Goal: Information Seeking & Learning: Learn about a topic

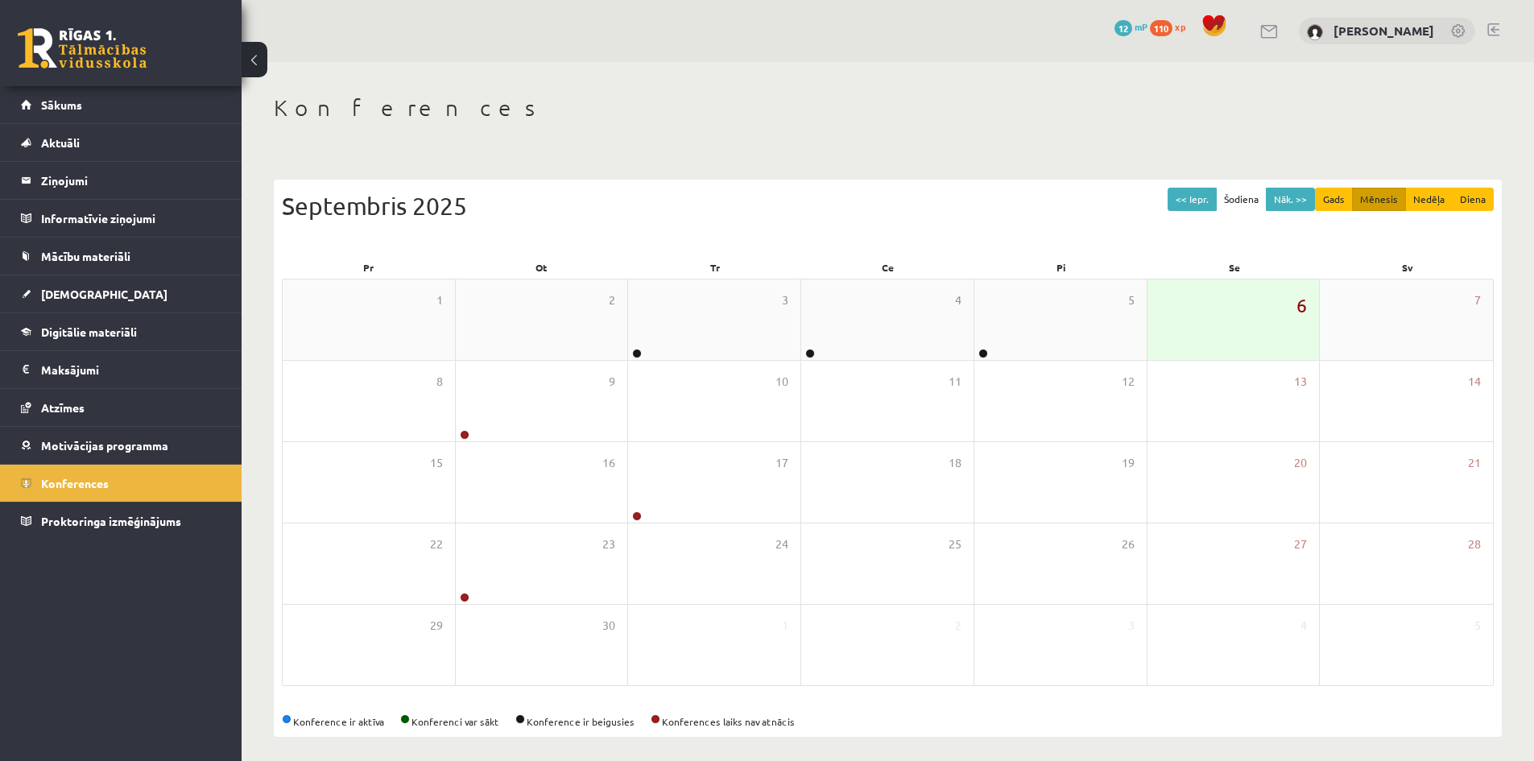
click at [1300, 308] on span "6" at bounding box center [1301, 304] width 10 height 27
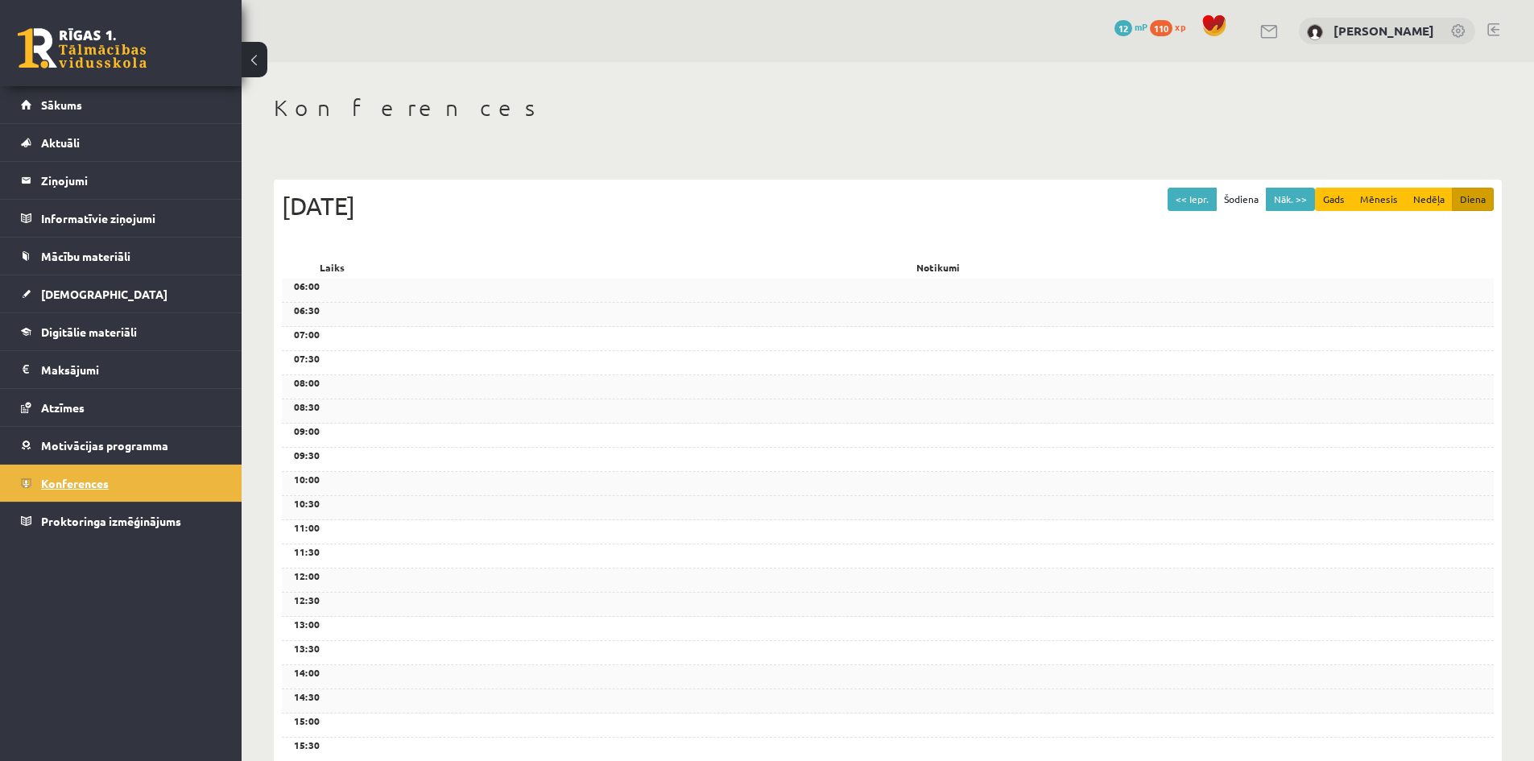
click at [73, 473] on link "Konferences" at bounding box center [121, 483] width 200 height 37
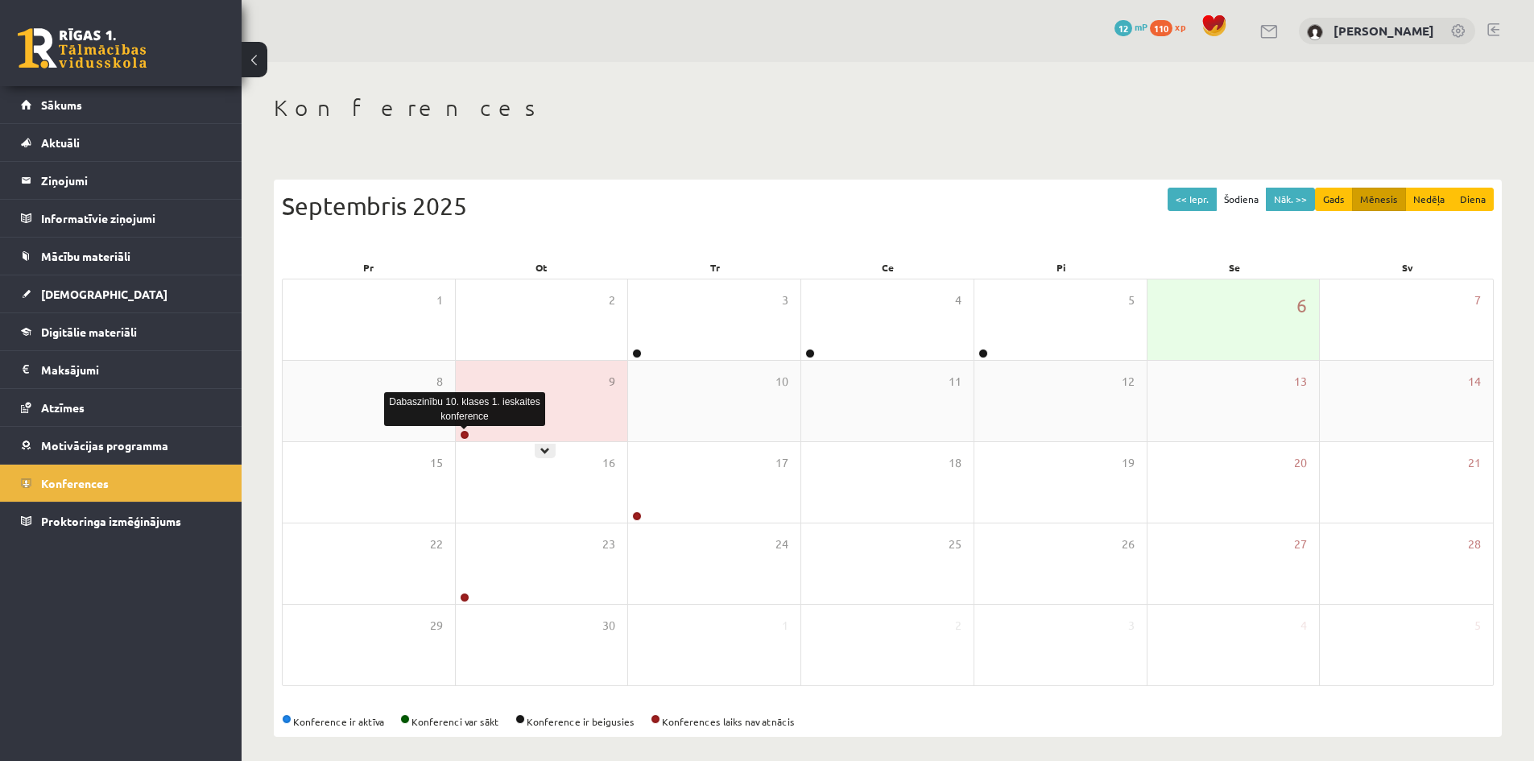
click at [463, 436] on link at bounding box center [465, 435] width 10 height 10
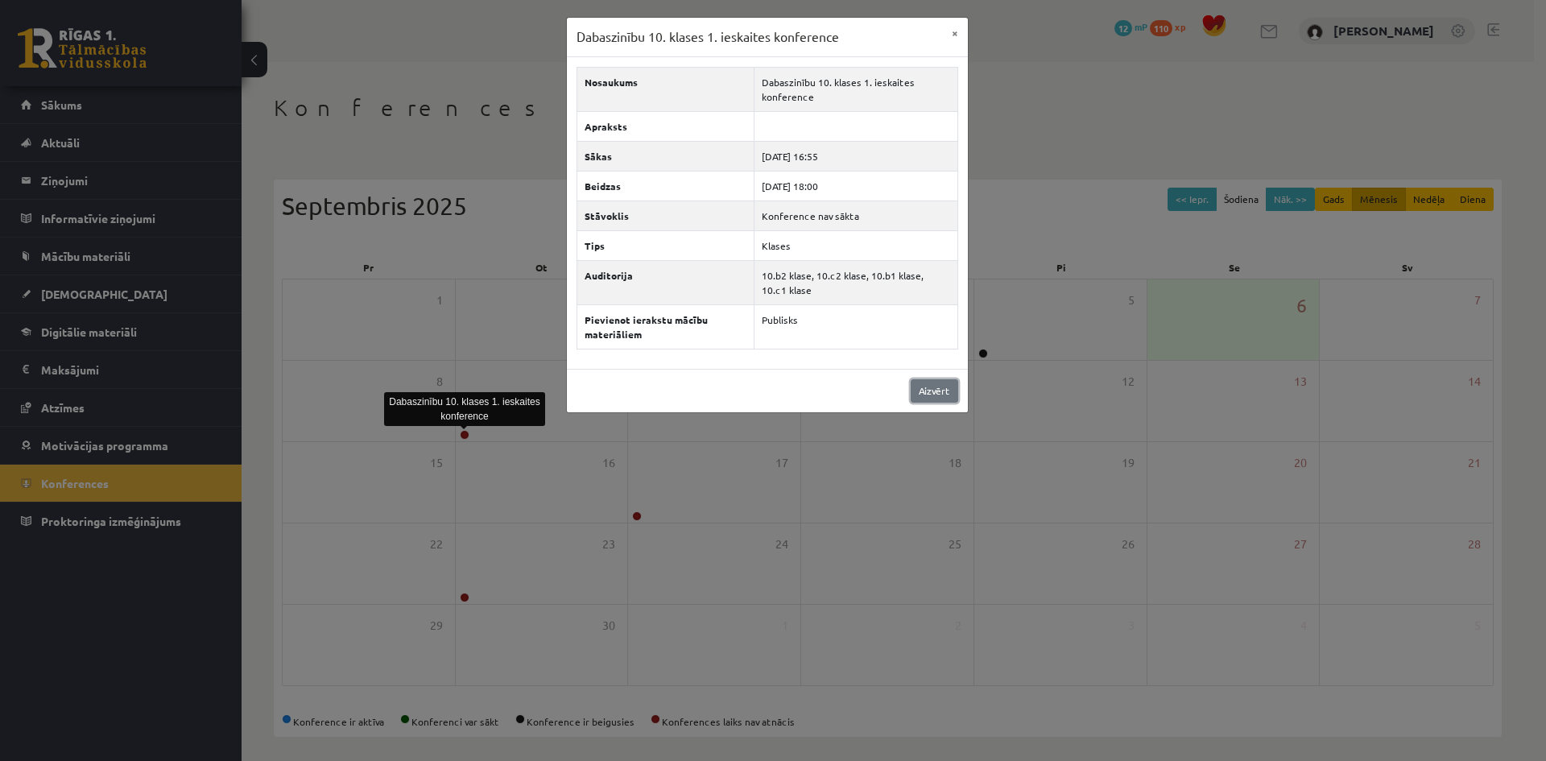
click at [922, 387] on link "Aizvērt" at bounding box center [935, 390] width 48 height 23
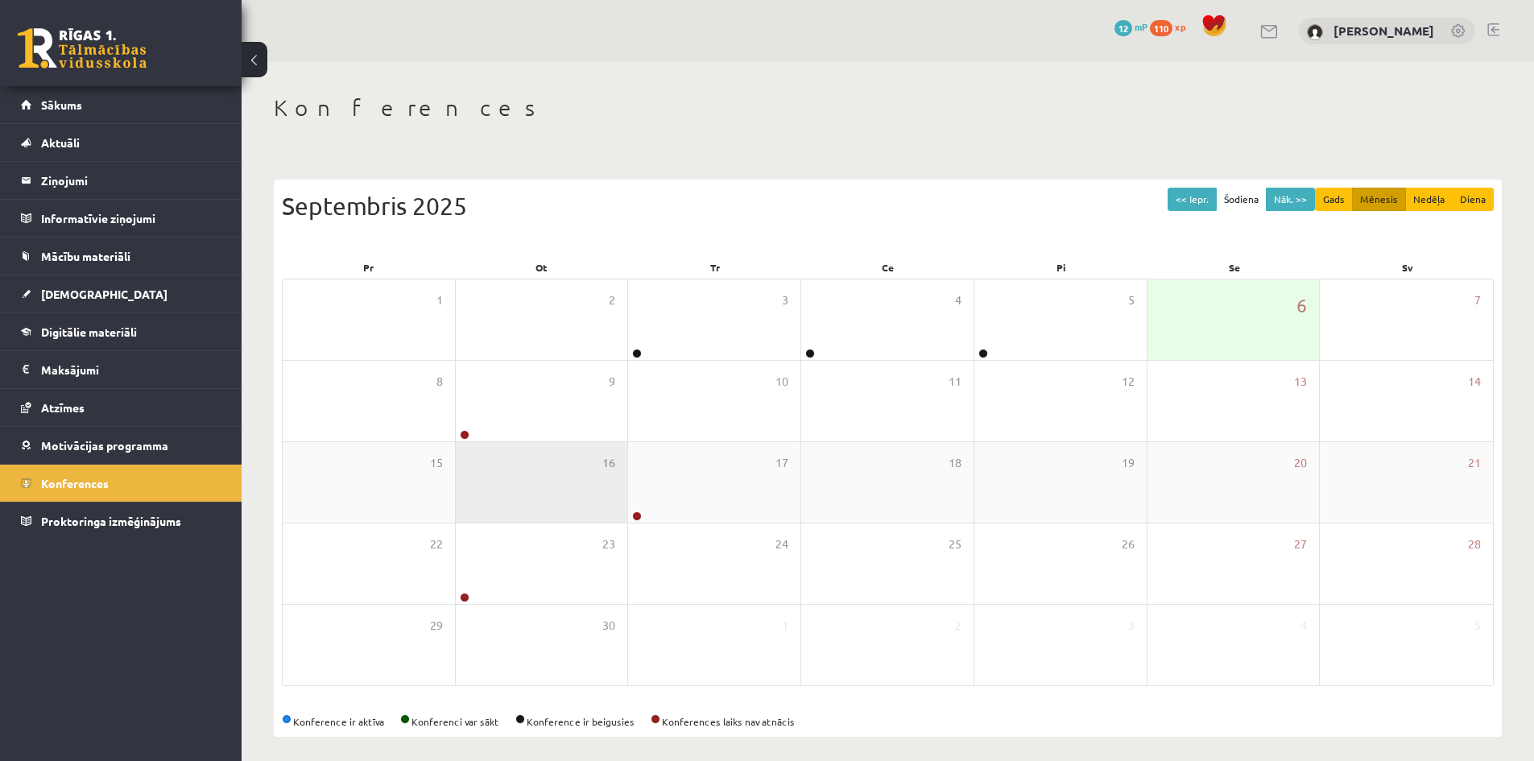
click at [615, 522] on div "16" at bounding box center [542, 482] width 172 height 81
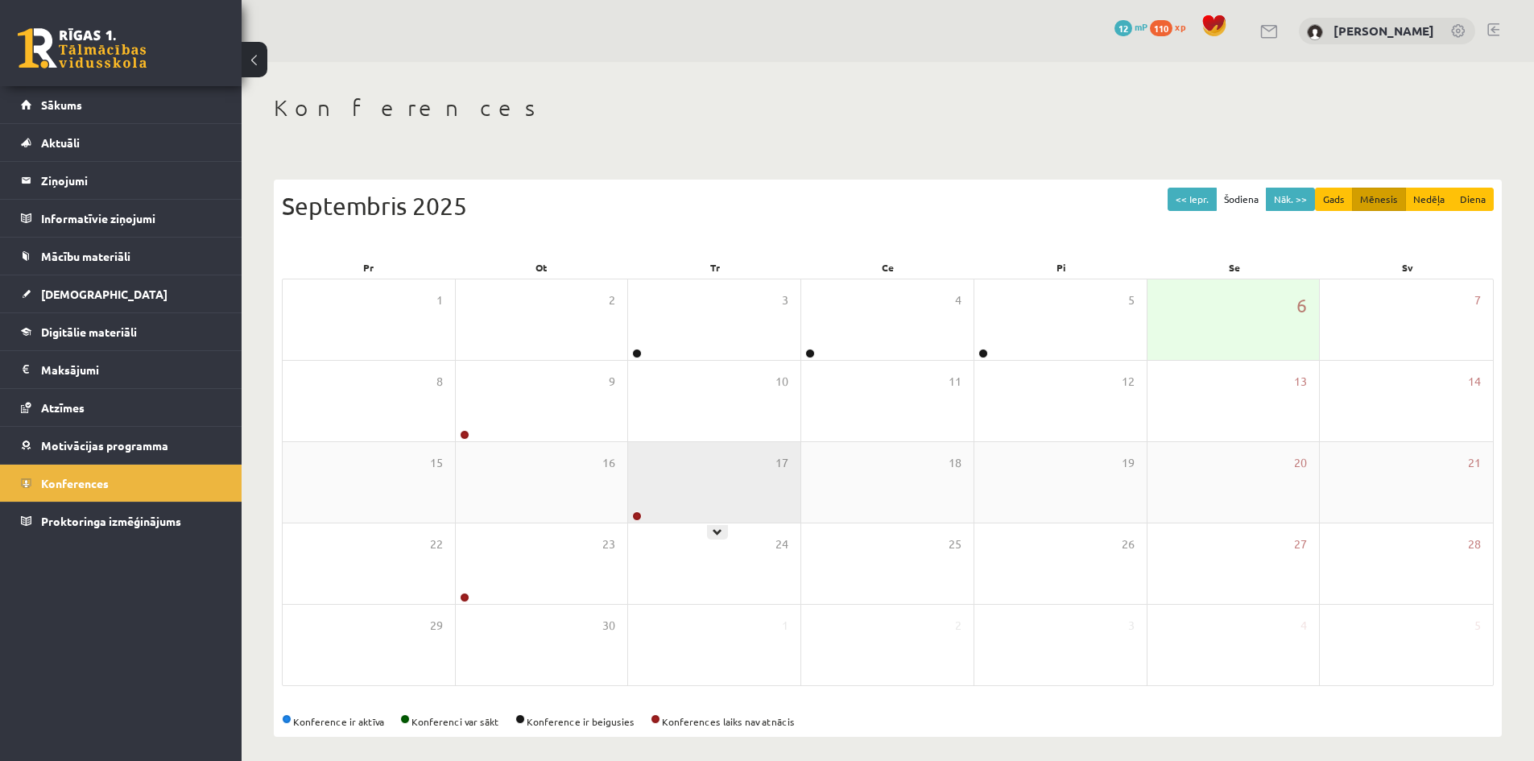
click at [646, 516] on div "17" at bounding box center [714, 482] width 172 height 81
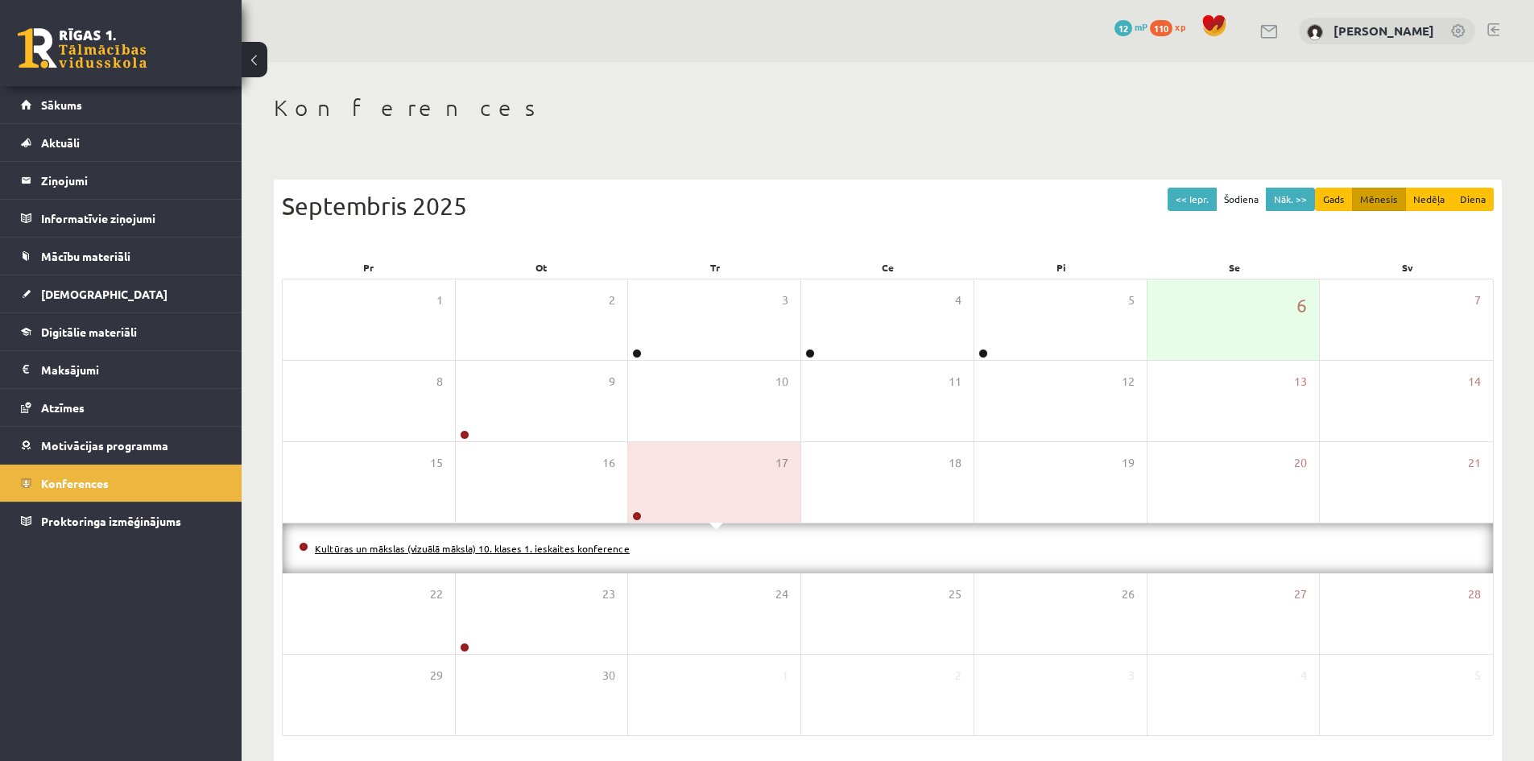
click at [568, 545] on link "Kultūras un mākslas (vizuālā māksla) 10. klases 1. ieskaites konference" at bounding box center [472, 548] width 315 height 13
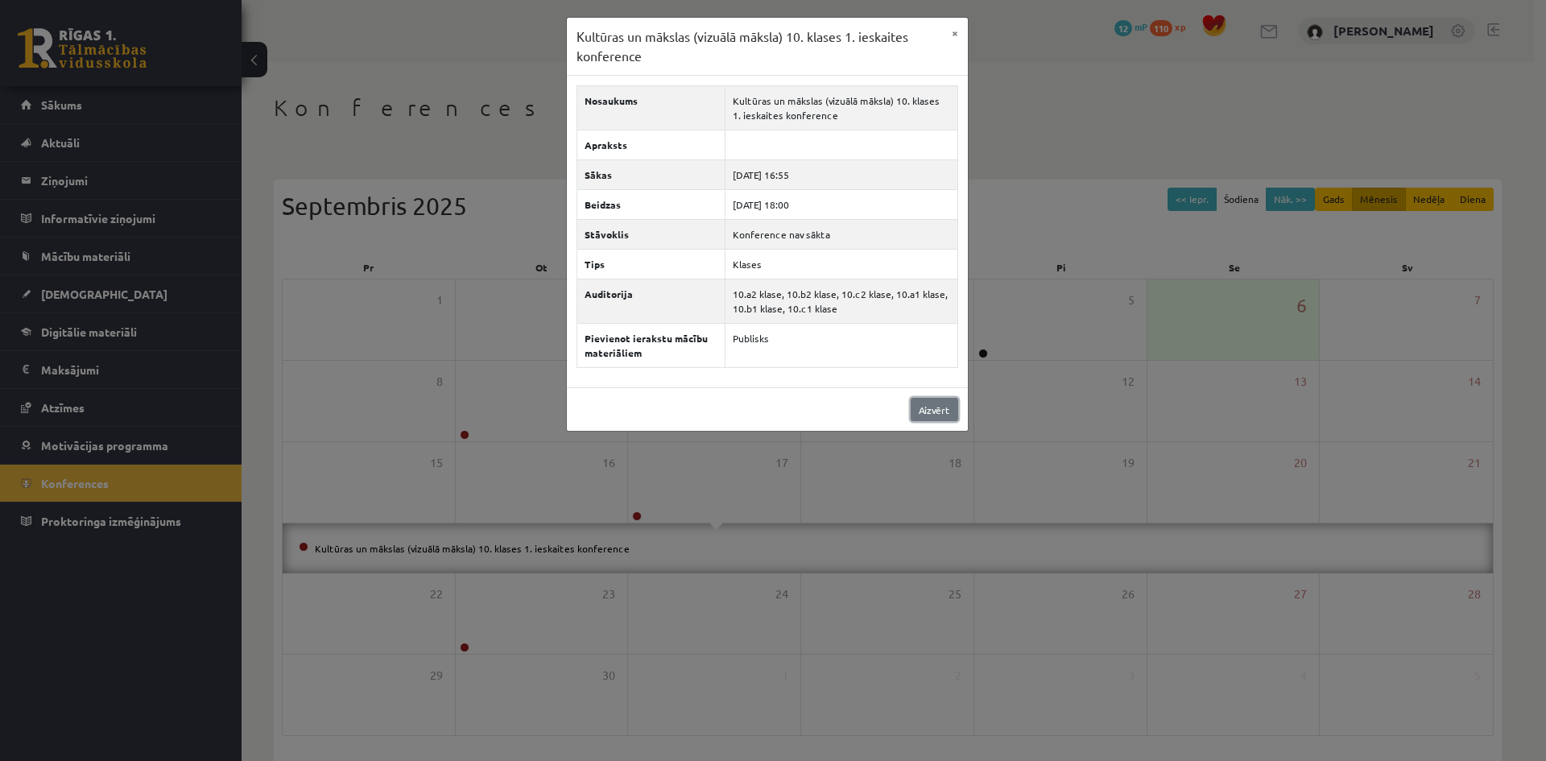
click at [954, 403] on link "Aizvērt" at bounding box center [935, 409] width 48 height 23
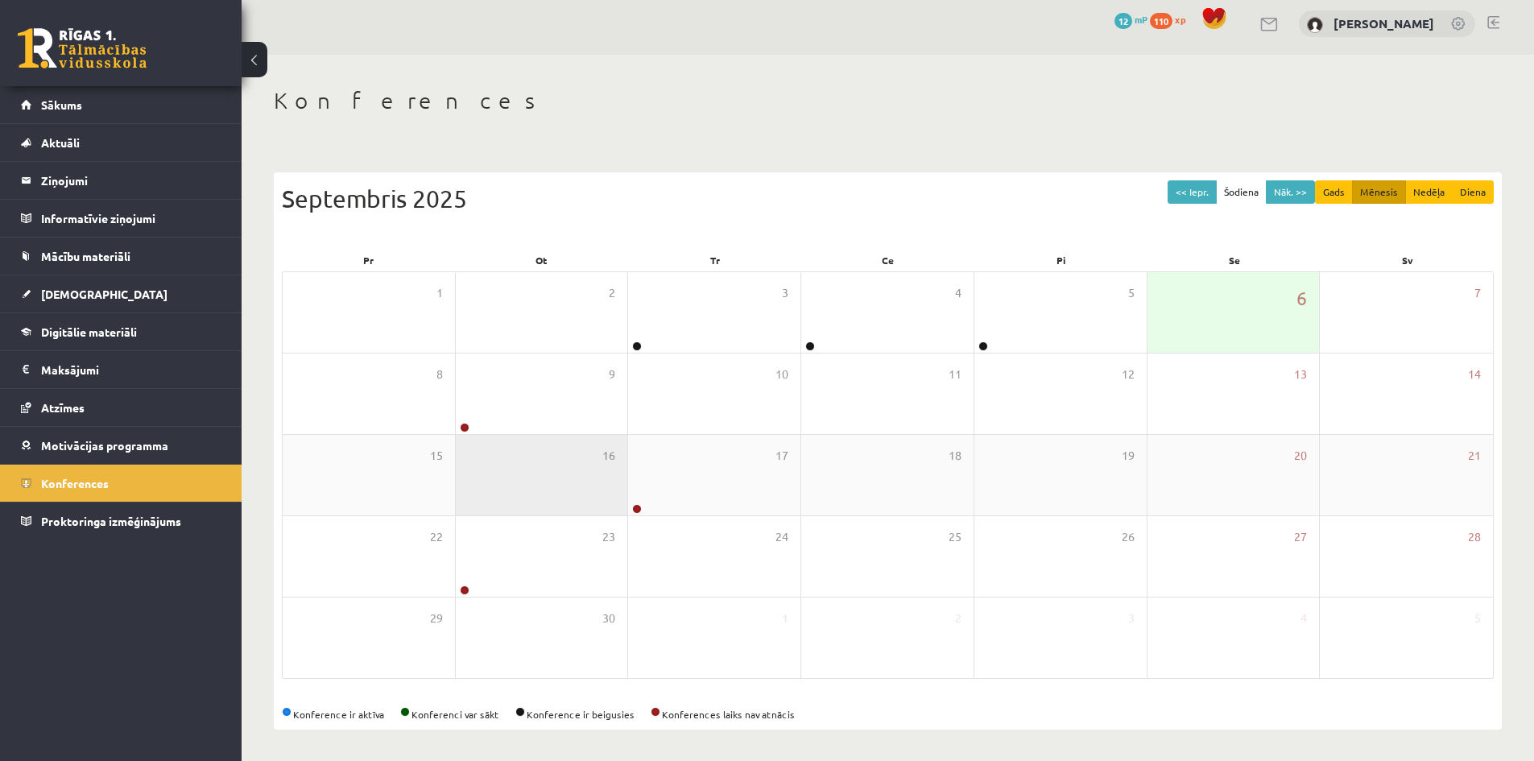
scroll to position [9, 0]
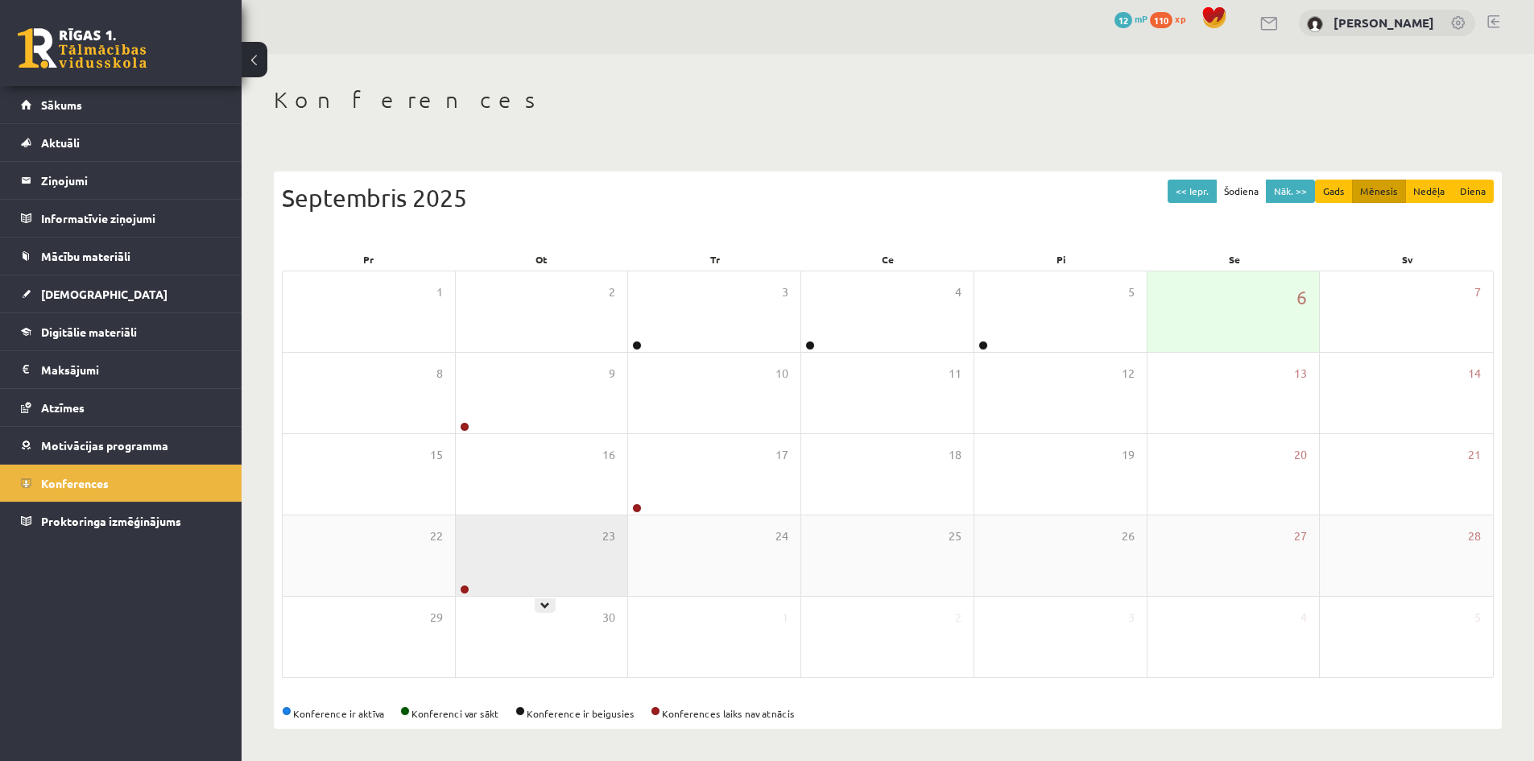
click at [463, 589] on link at bounding box center [465, 589] width 10 height 10
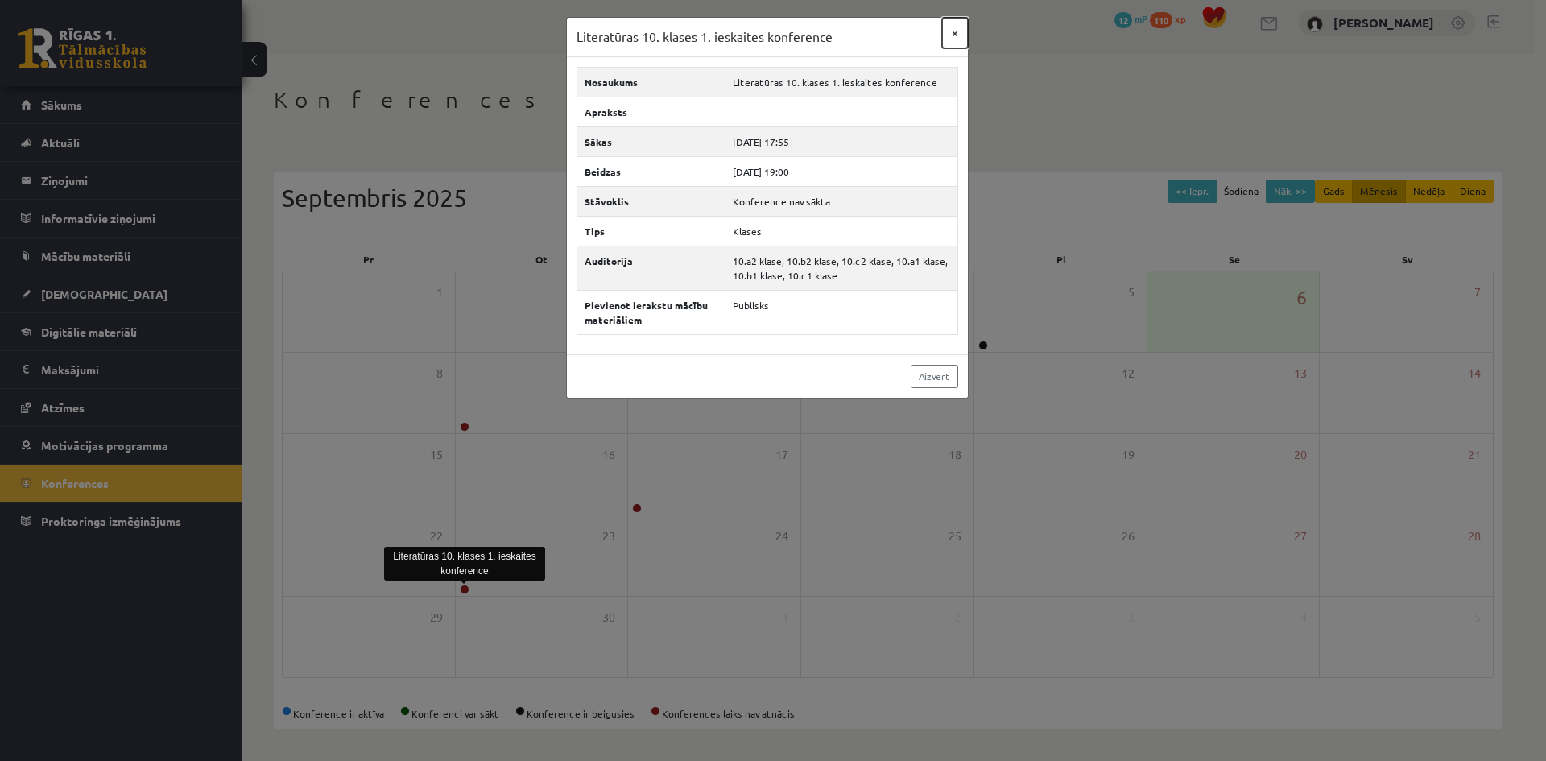
click at [951, 31] on button "×" at bounding box center [955, 33] width 26 height 31
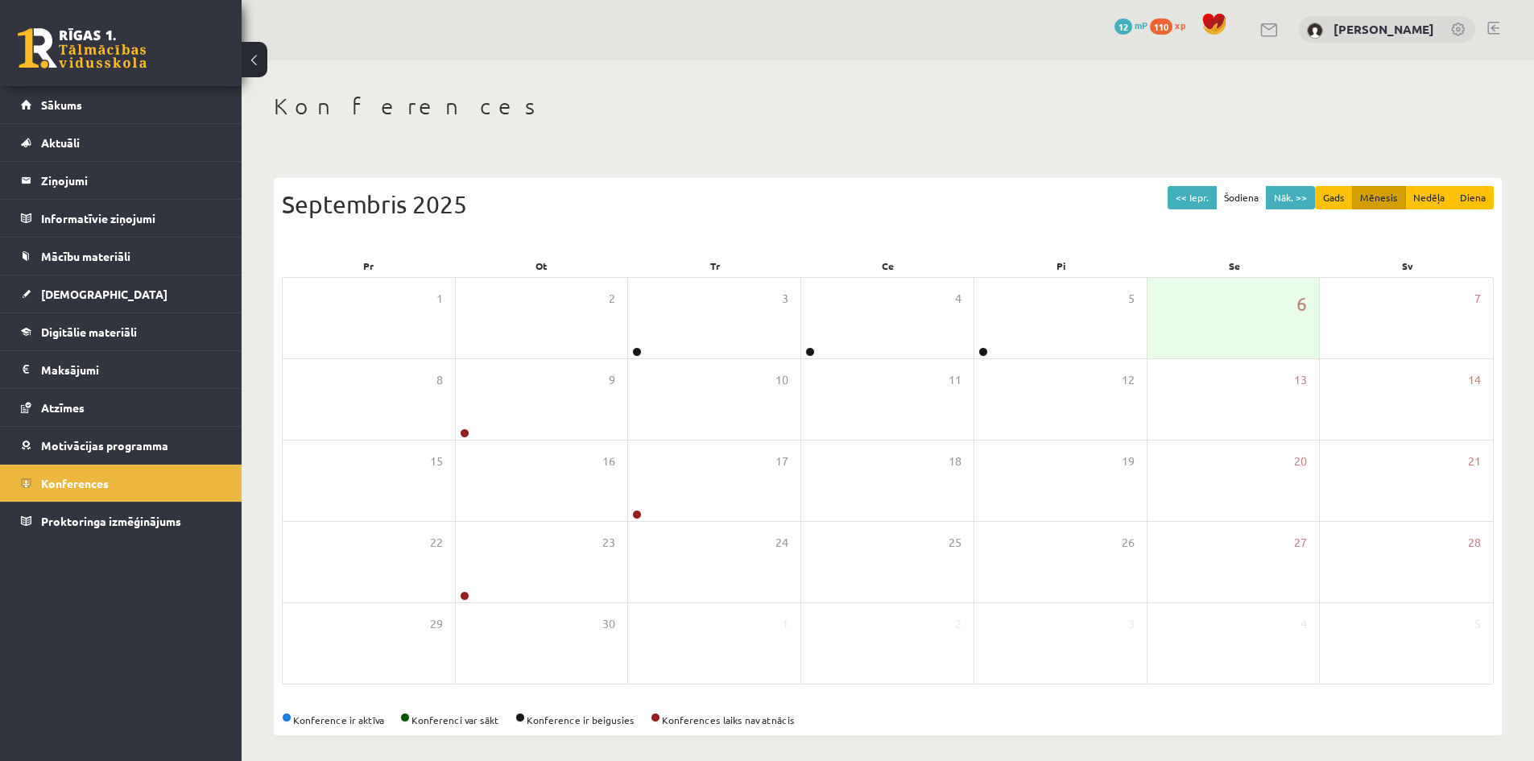
scroll to position [0, 0]
click at [1299, 209] on button "Nāk. >>" at bounding box center [1290, 199] width 49 height 23
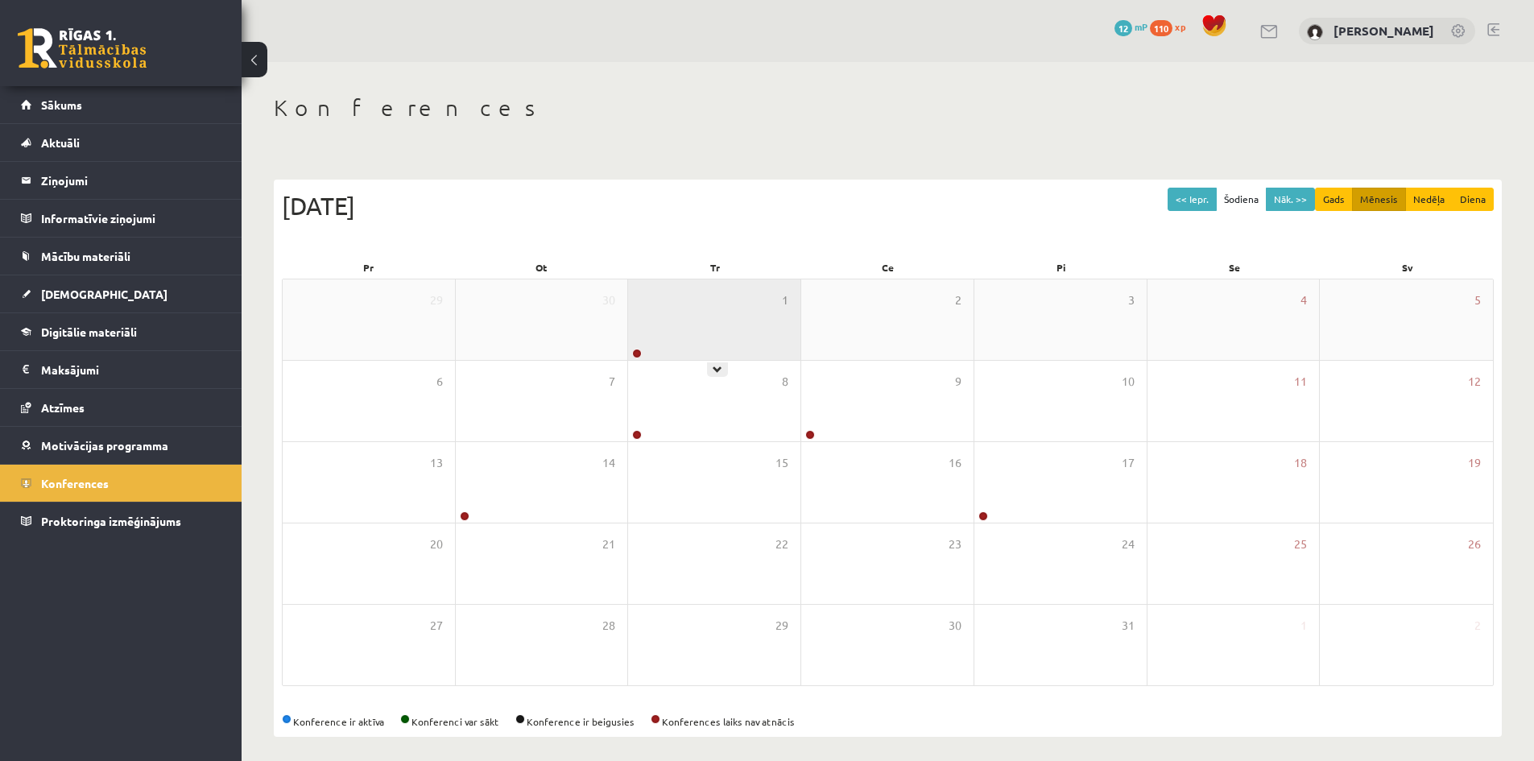
click at [649, 349] on div "1" at bounding box center [714, 319] width 172 height 81
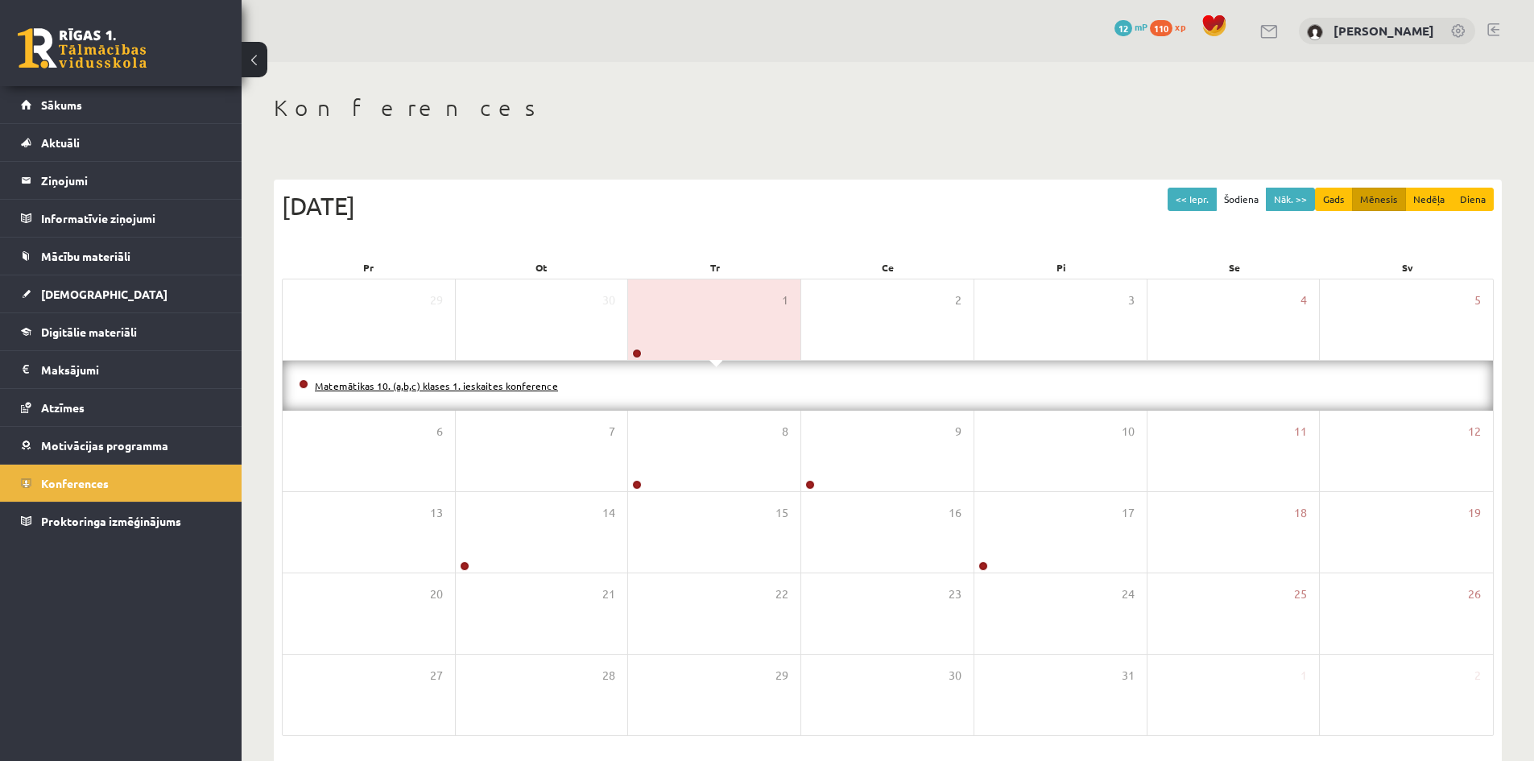
click at [531, 384] on link "Matemātikas 10. (a,b,c) klases 1. ieskaites konference" at bounding box center [436, 385] width 243 height 13
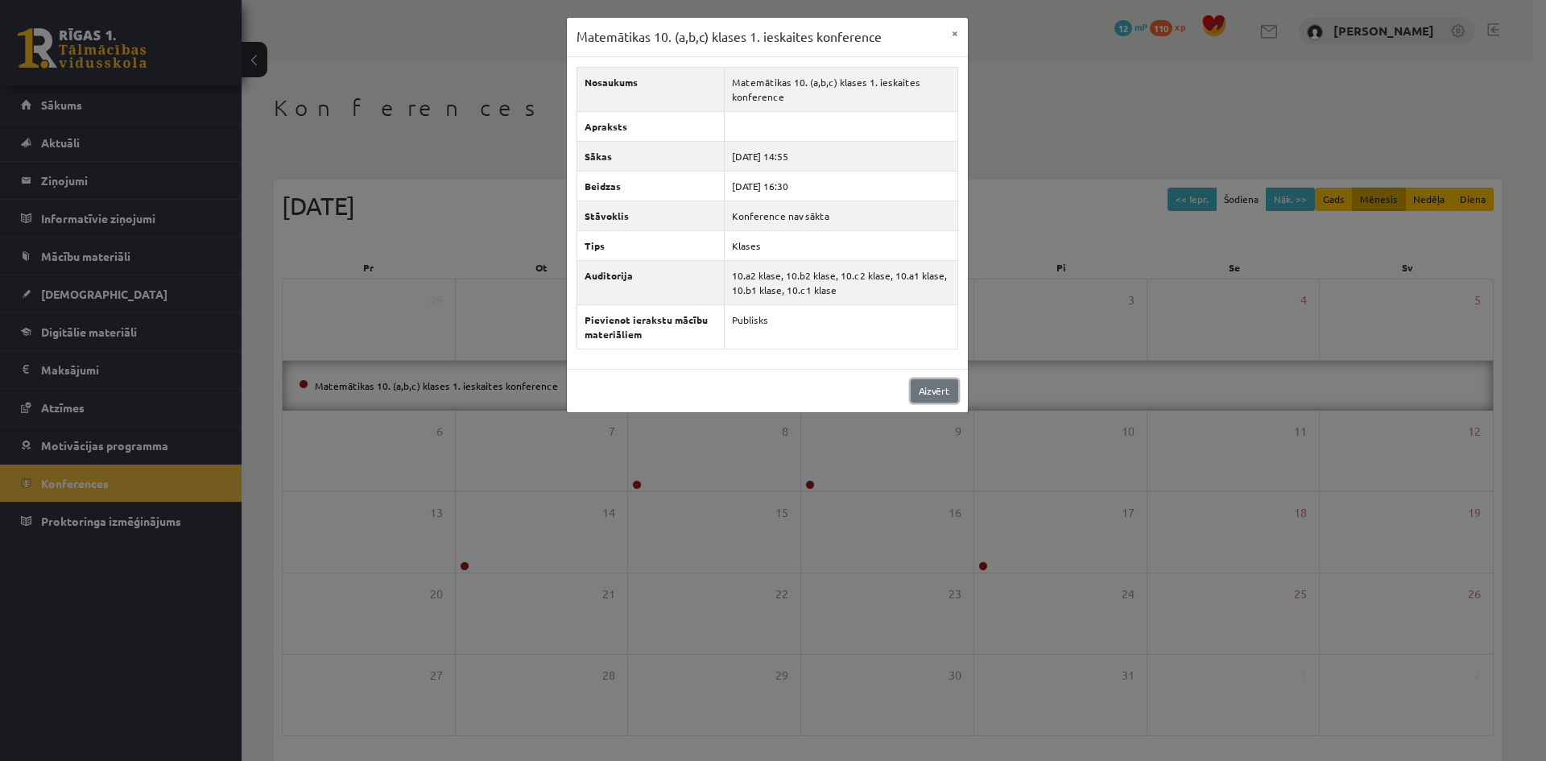
click at [942, 399] on link "Aizvērt" at bounding box center [935, 390] width 48 height 23
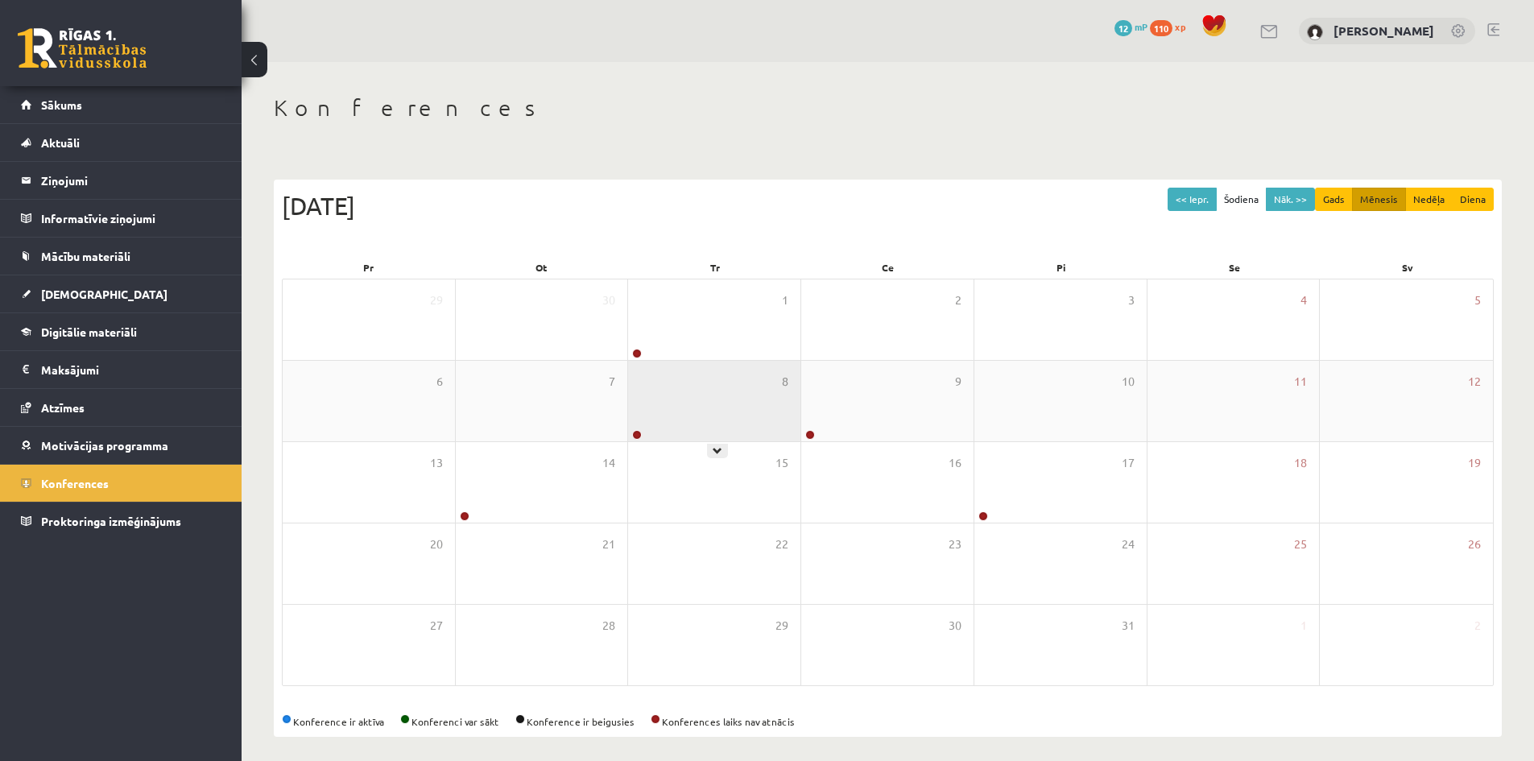
click at [628, 431] on div at bounding box center [635, 435] width 15 height 11
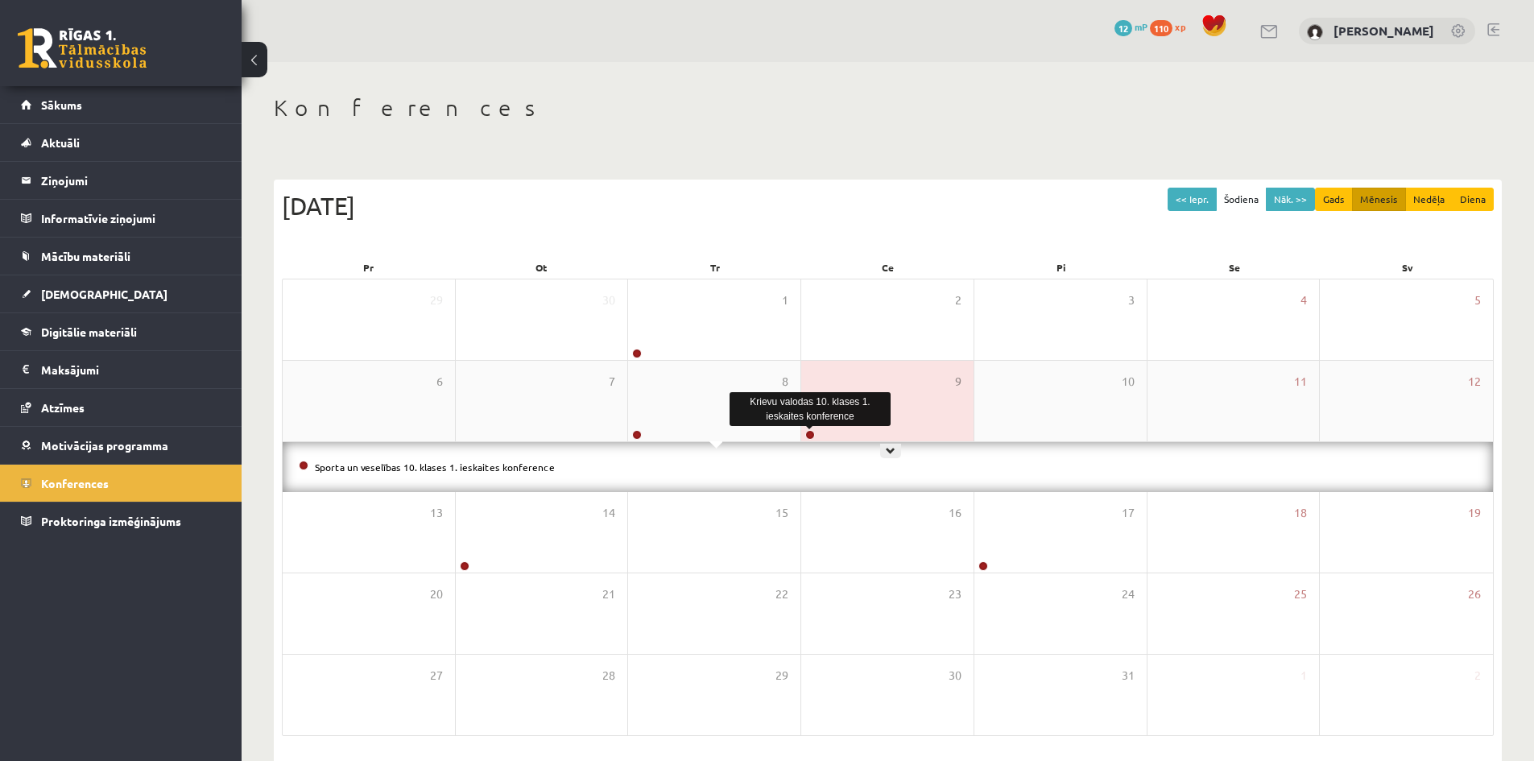
click at [810, 436] on link at bounding box center [810, 435] width 10 height 10
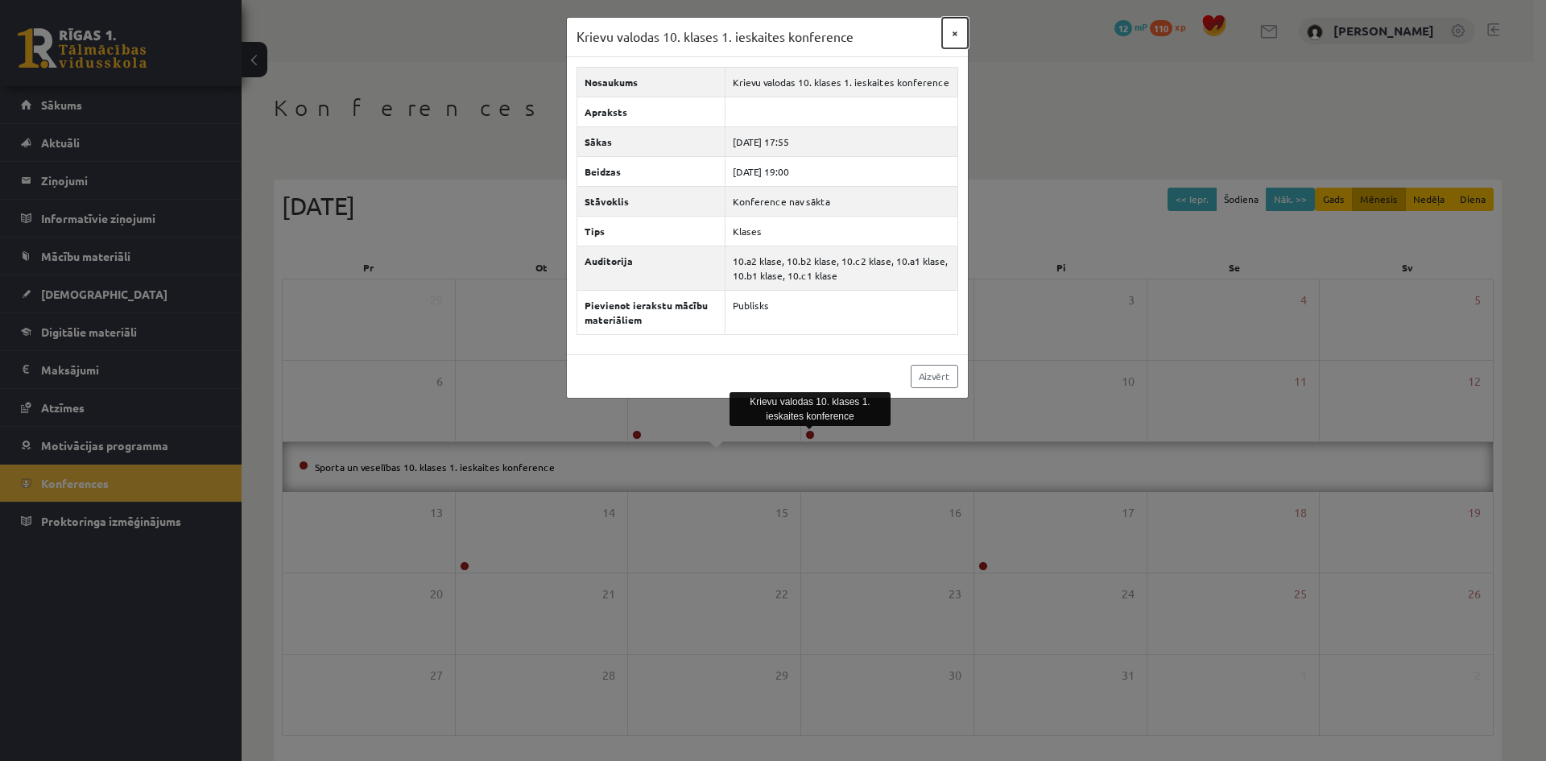
click at [952, 37] on button "×" at bounding box center [955, 33] width 26 height 31
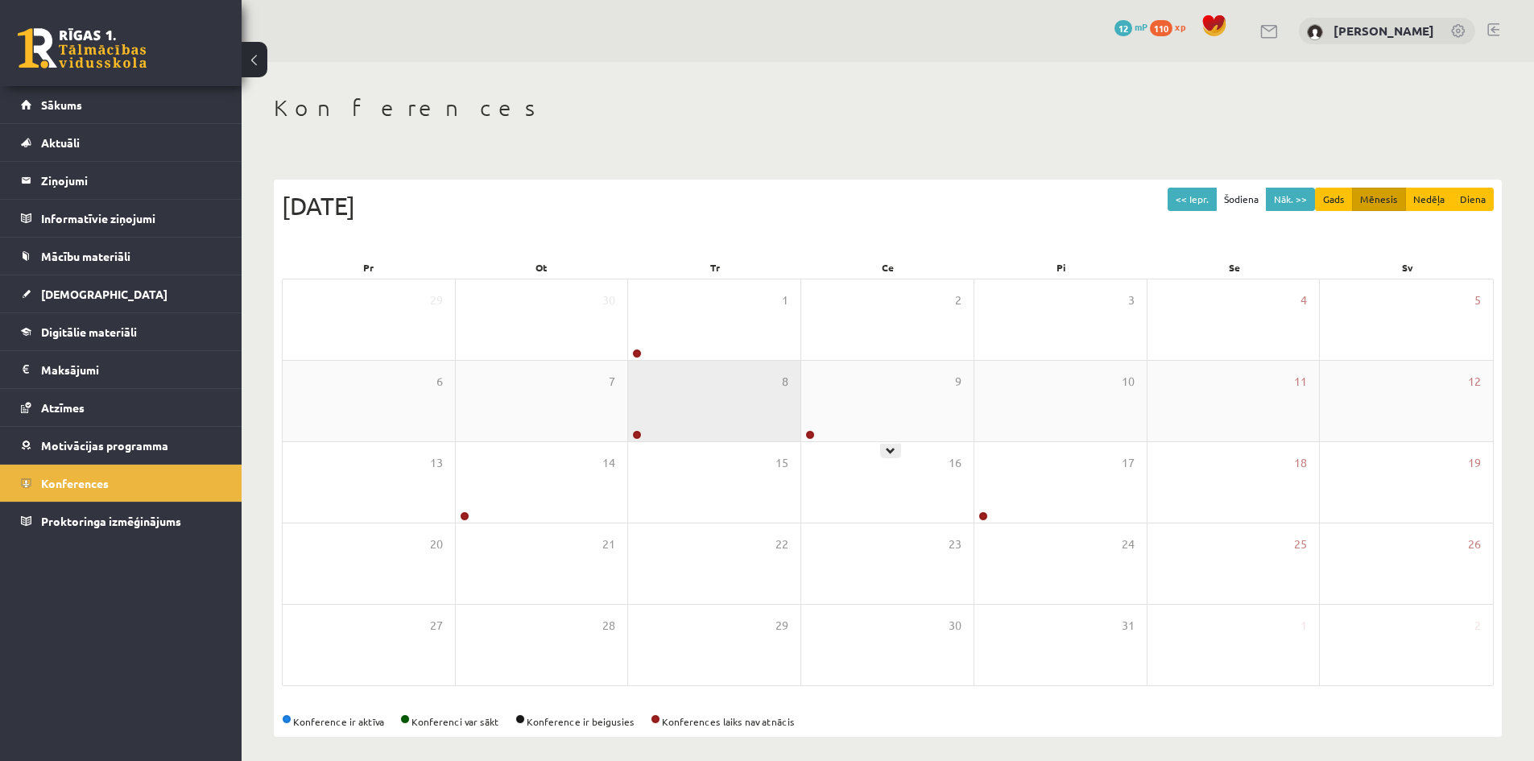
click at [798, 430] on div "8" at bounding box center [714, 401] width 172 height 81
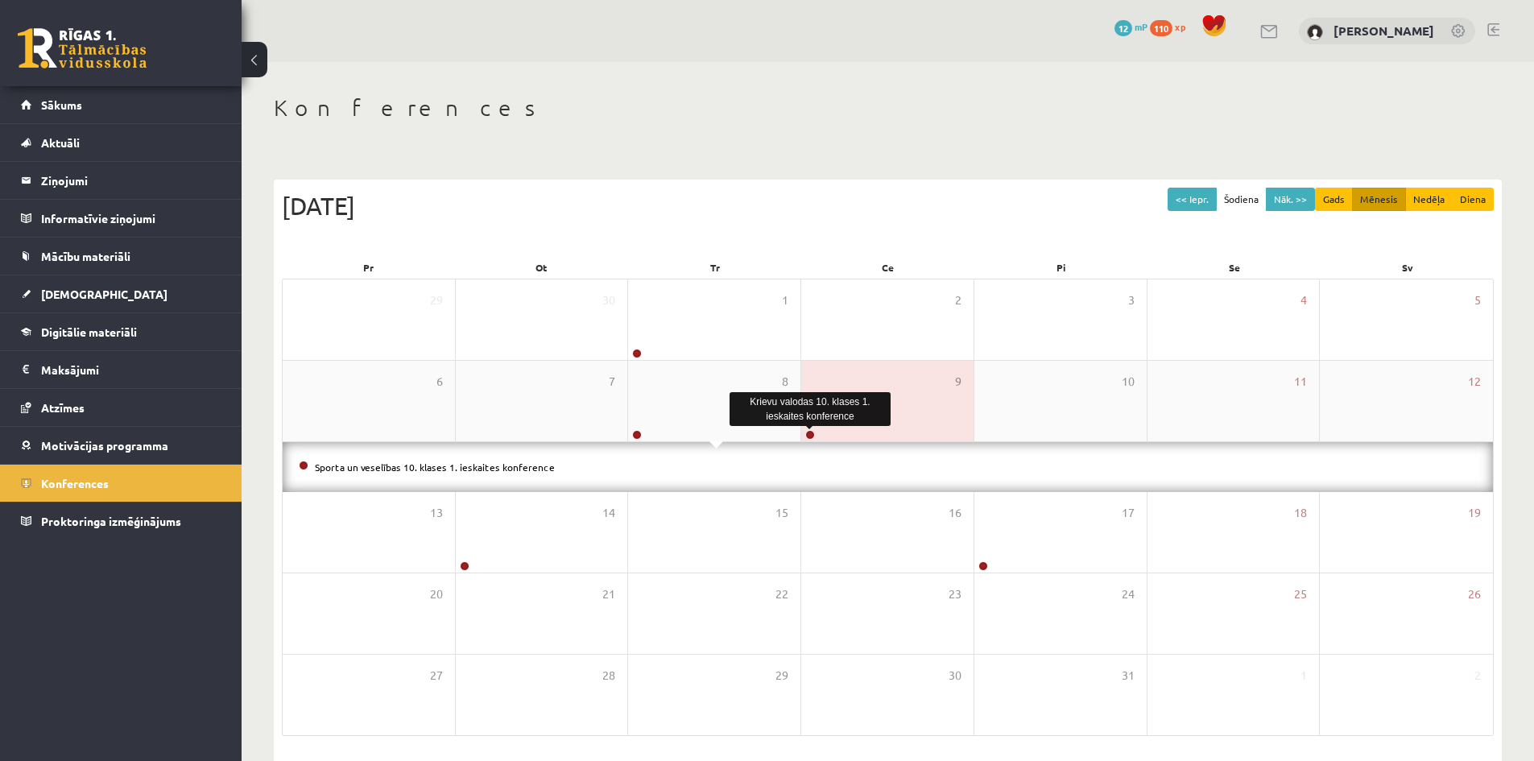
click at [808, 430] on link at bounding box center [810, 435] width 10 height 10
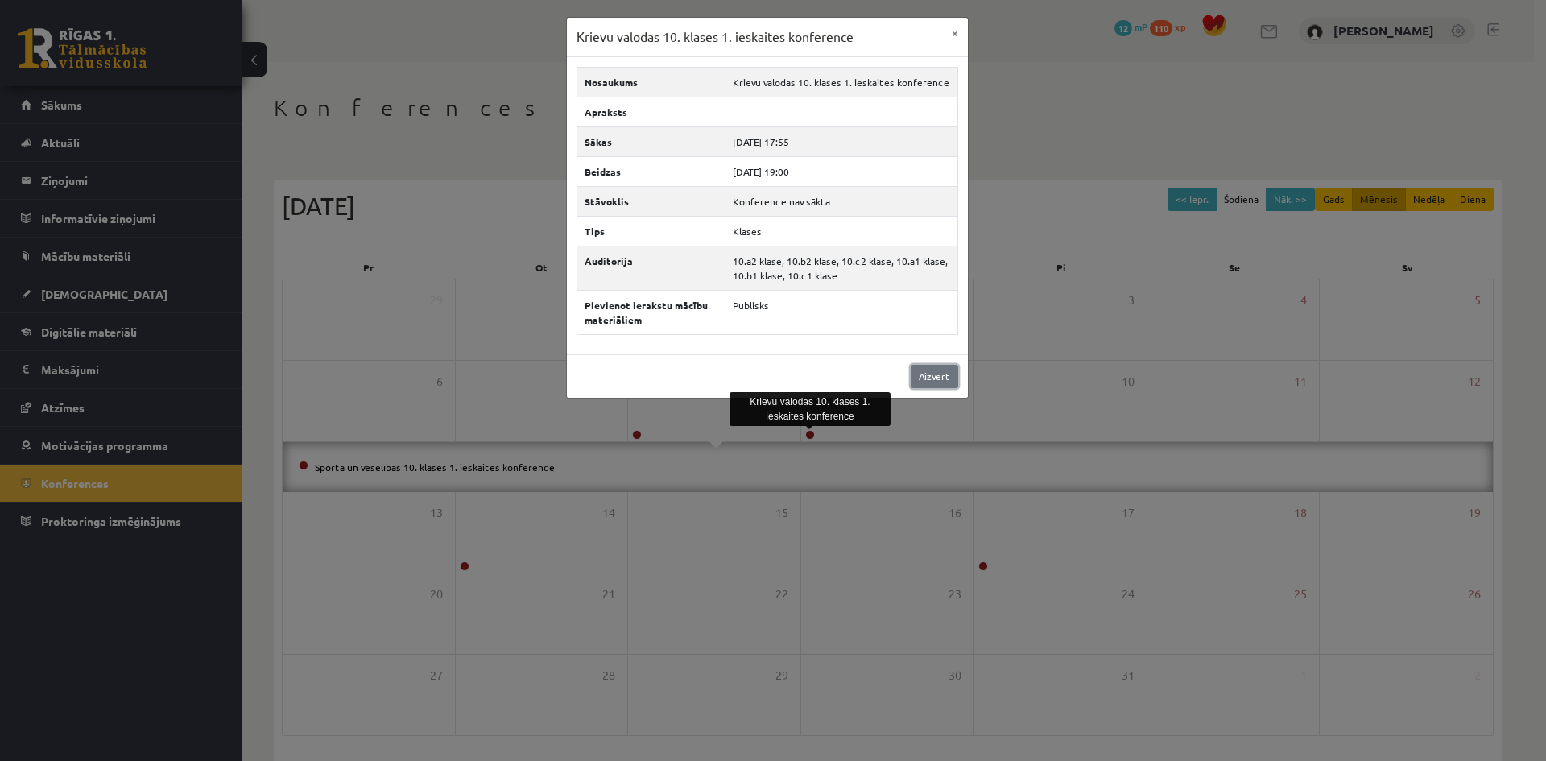
click at [951, 386] on link "Aizvērt" at bounding box center [935, 376] width 48 height 23
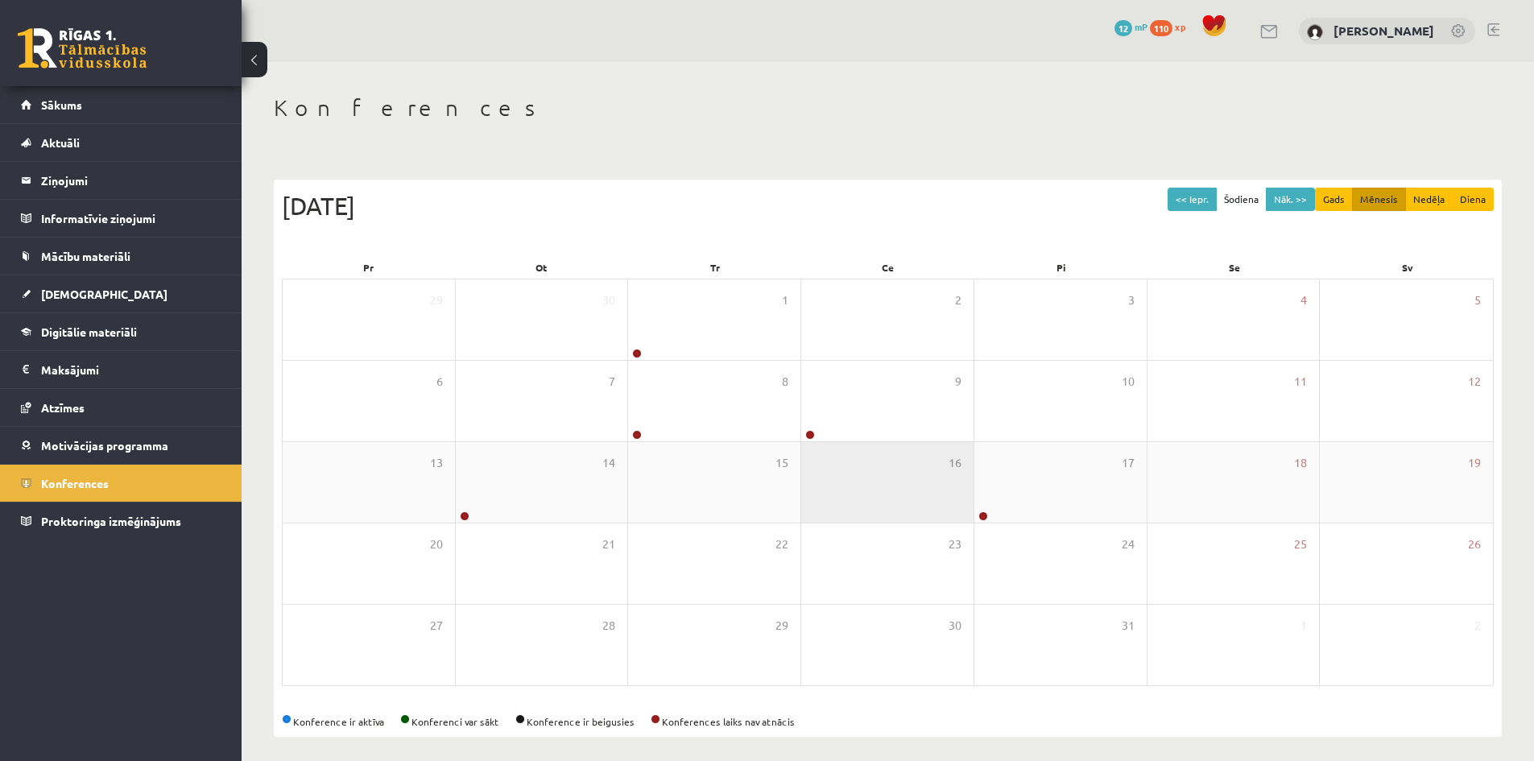
click at [890, 447] on div "16" at bounding box center [887, 482] width 172 height 81
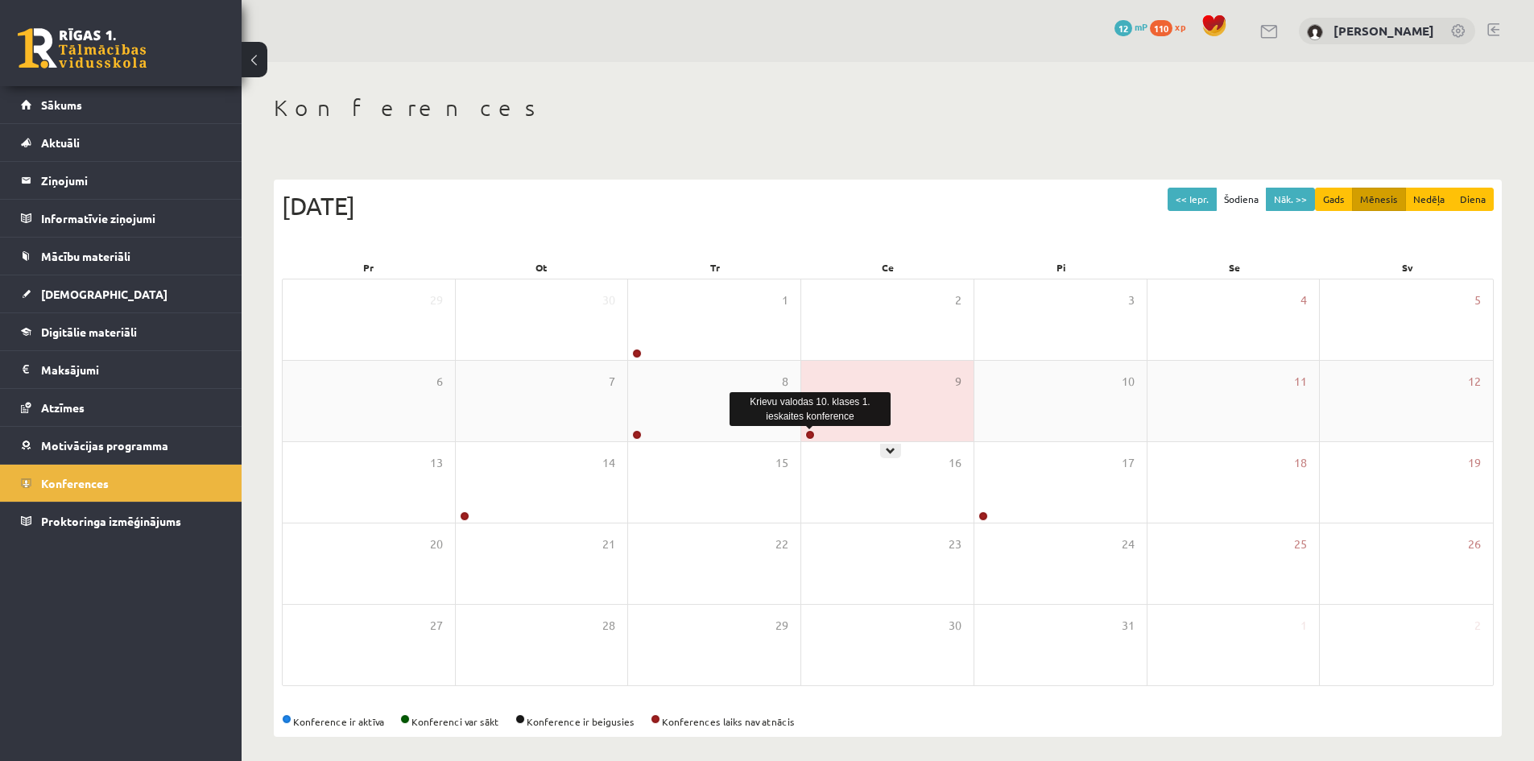
click at [814, 436] on link at bounding box center [810, 435] width 10 height 10
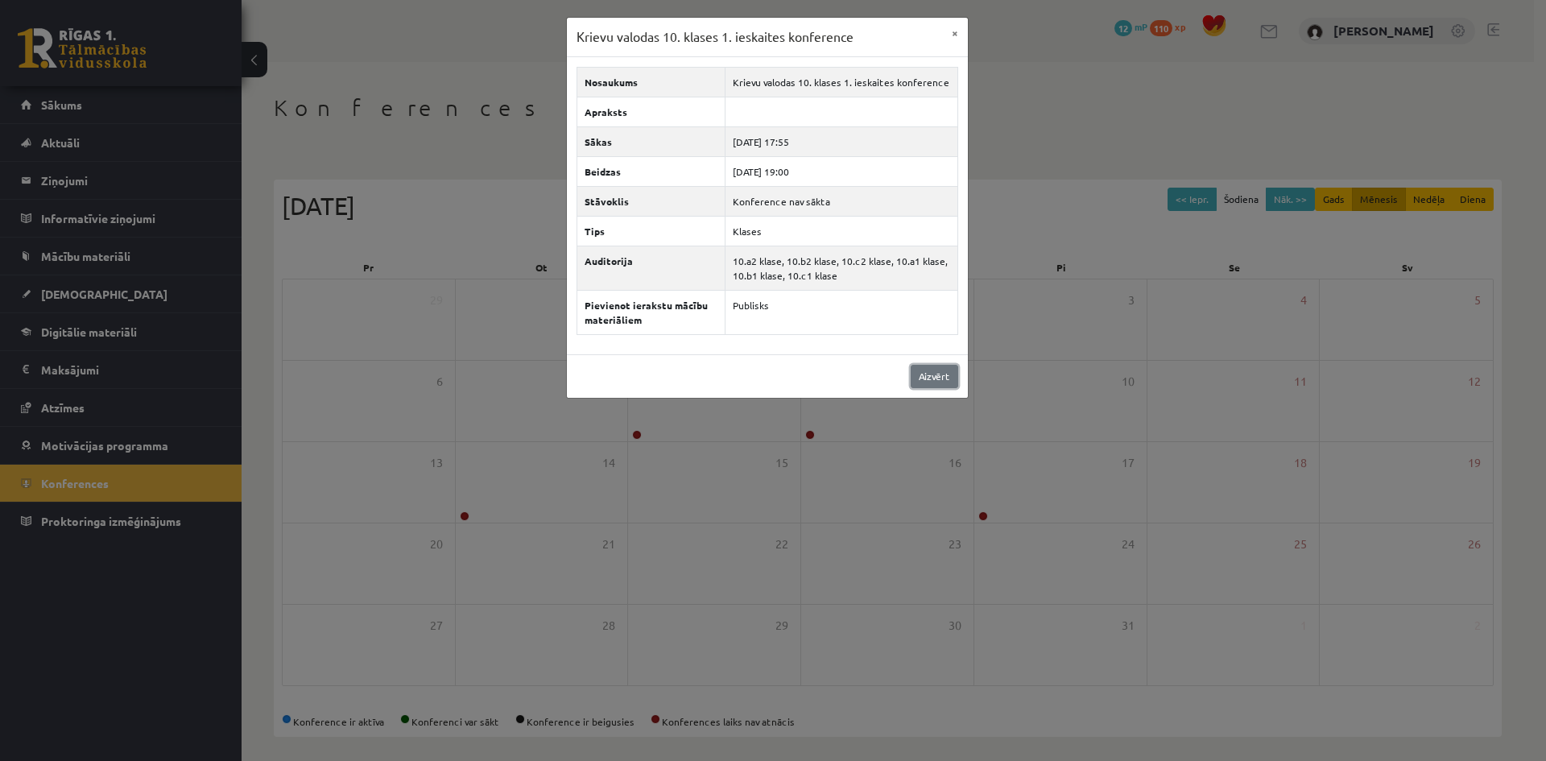
click at [952, 380] on link "Aizvērt" at bounding box center [935, 376] width 48 height 23
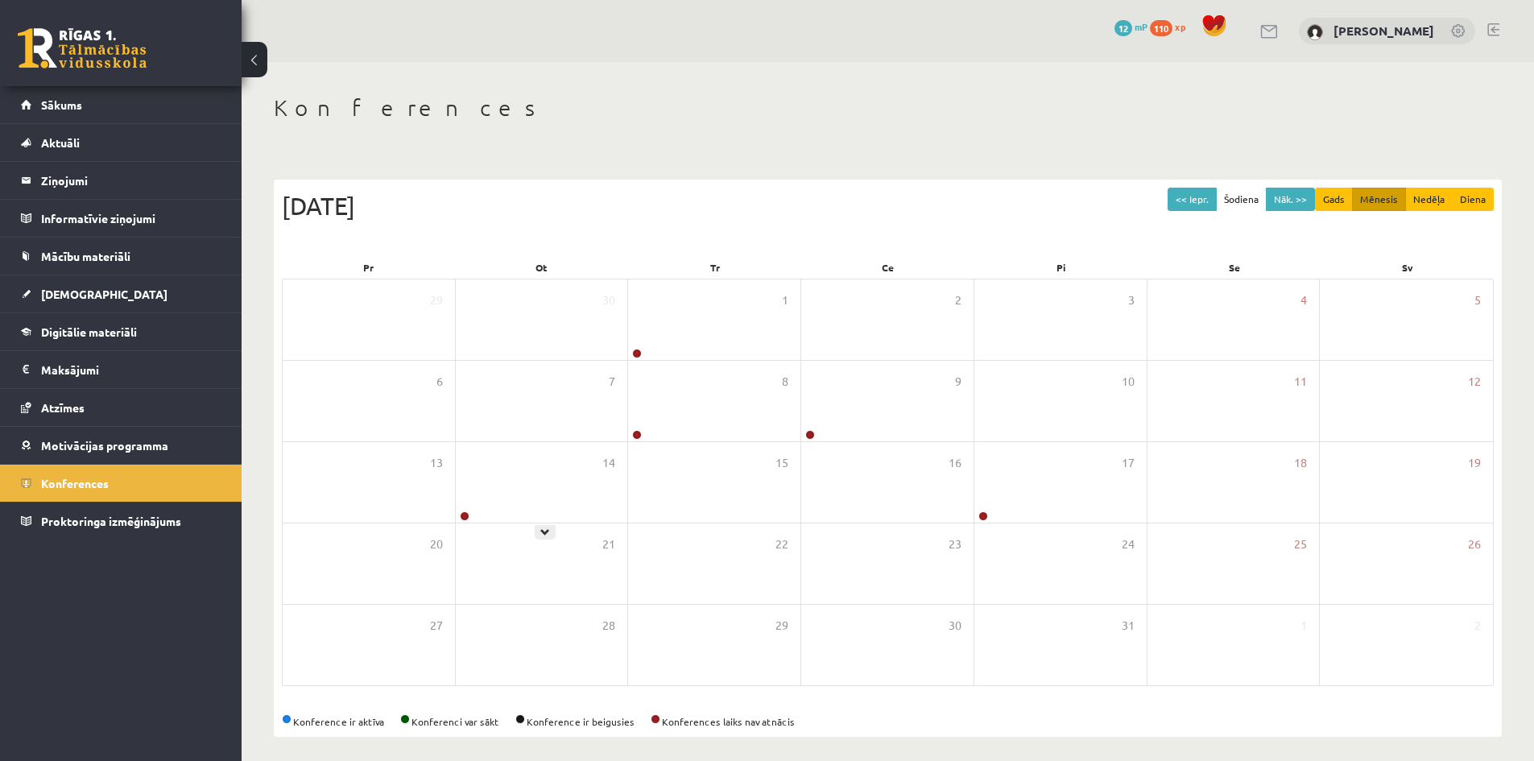
scroll to position [9, 0]
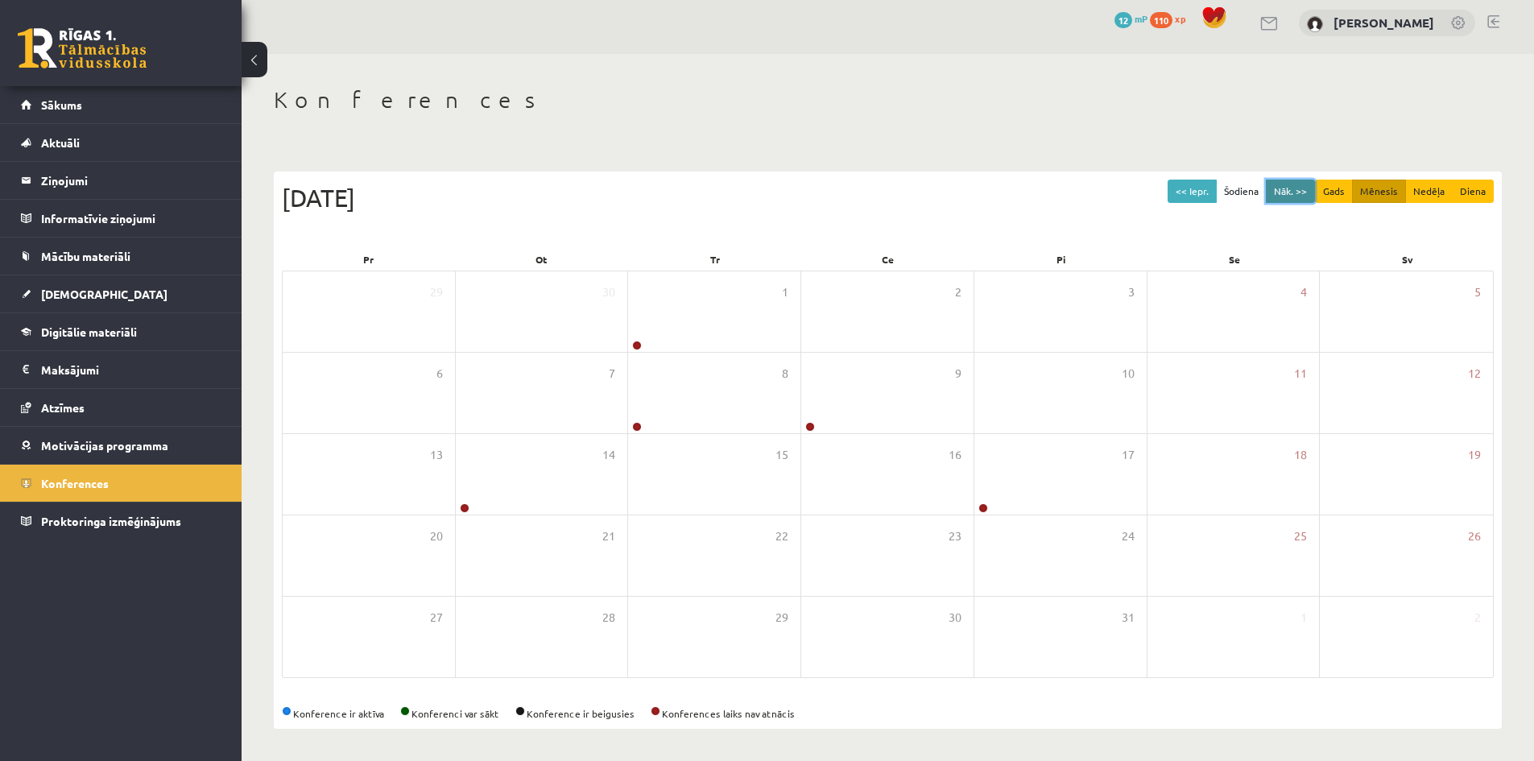
click at [1288, 193] on button "Nāk. >>" at bounding box center [1290, 191] width 49 height 23
click at [1294, 191] on button "Nāk. >>" at bounding box center [1290, 191] width 49 height 23
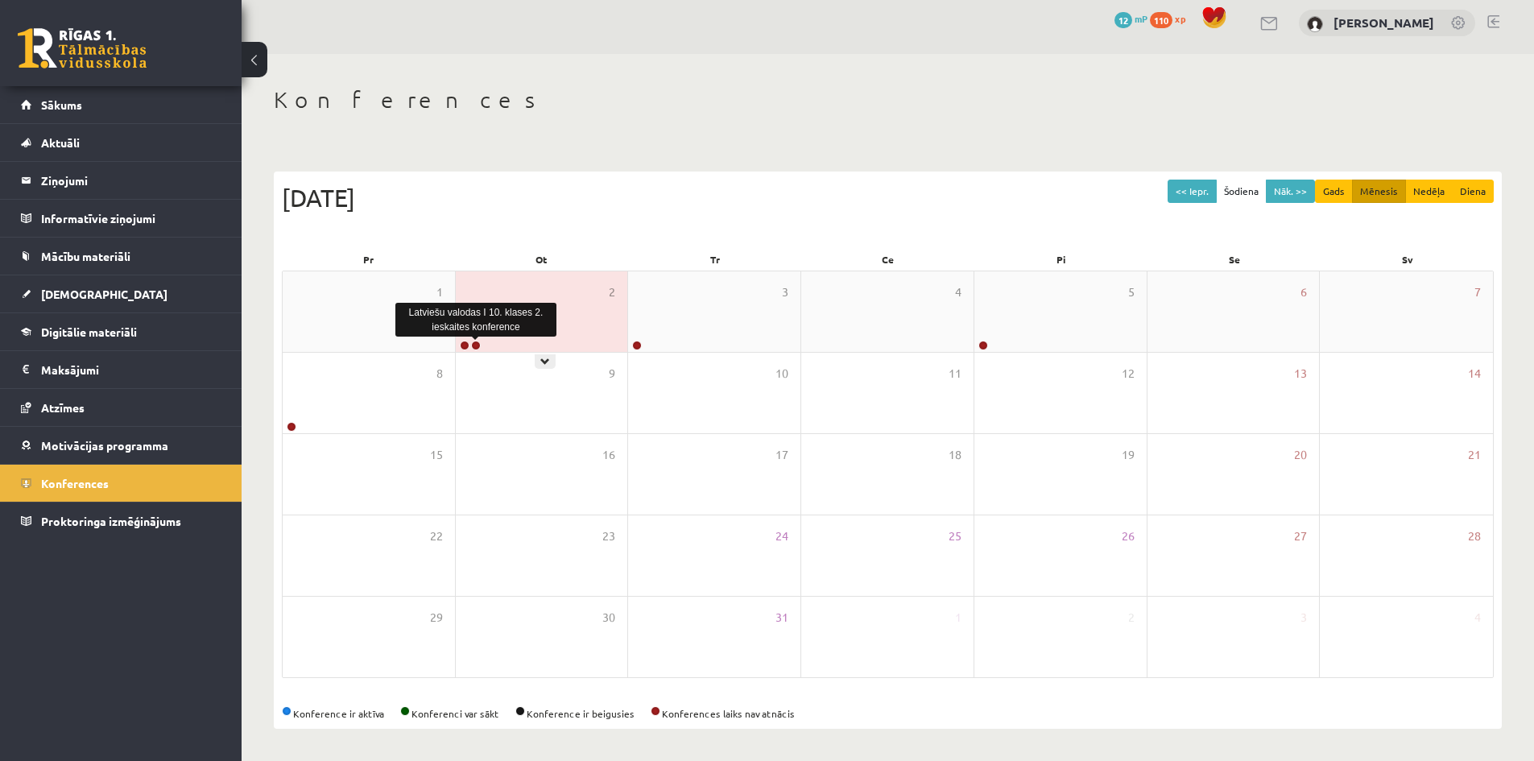
click at [476, 344] on link at bounding box center [476, 346] width 10 height 10
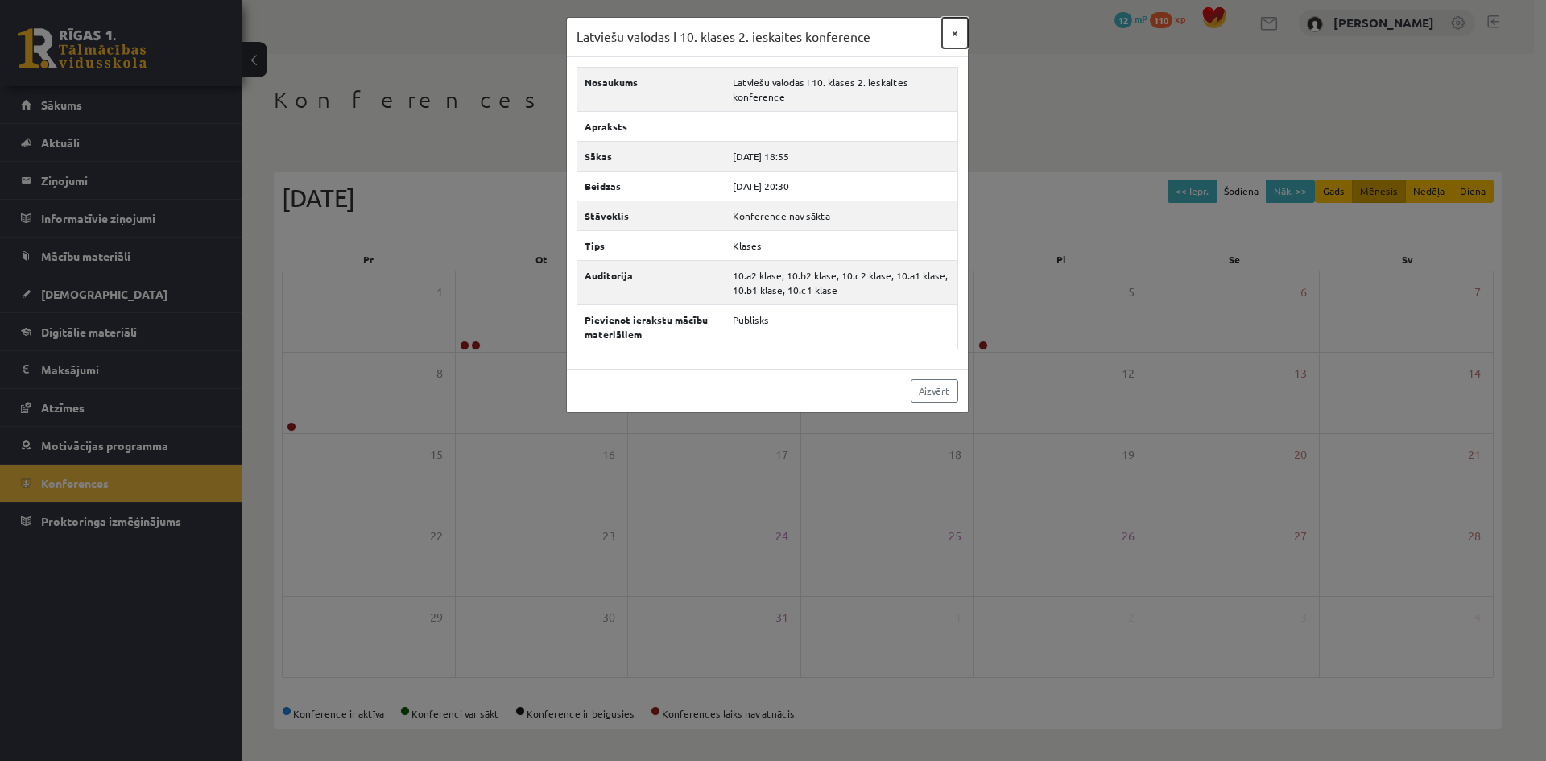
click at [956, 35] on button "×" at bounding box center [955, 33] width 26 height 31
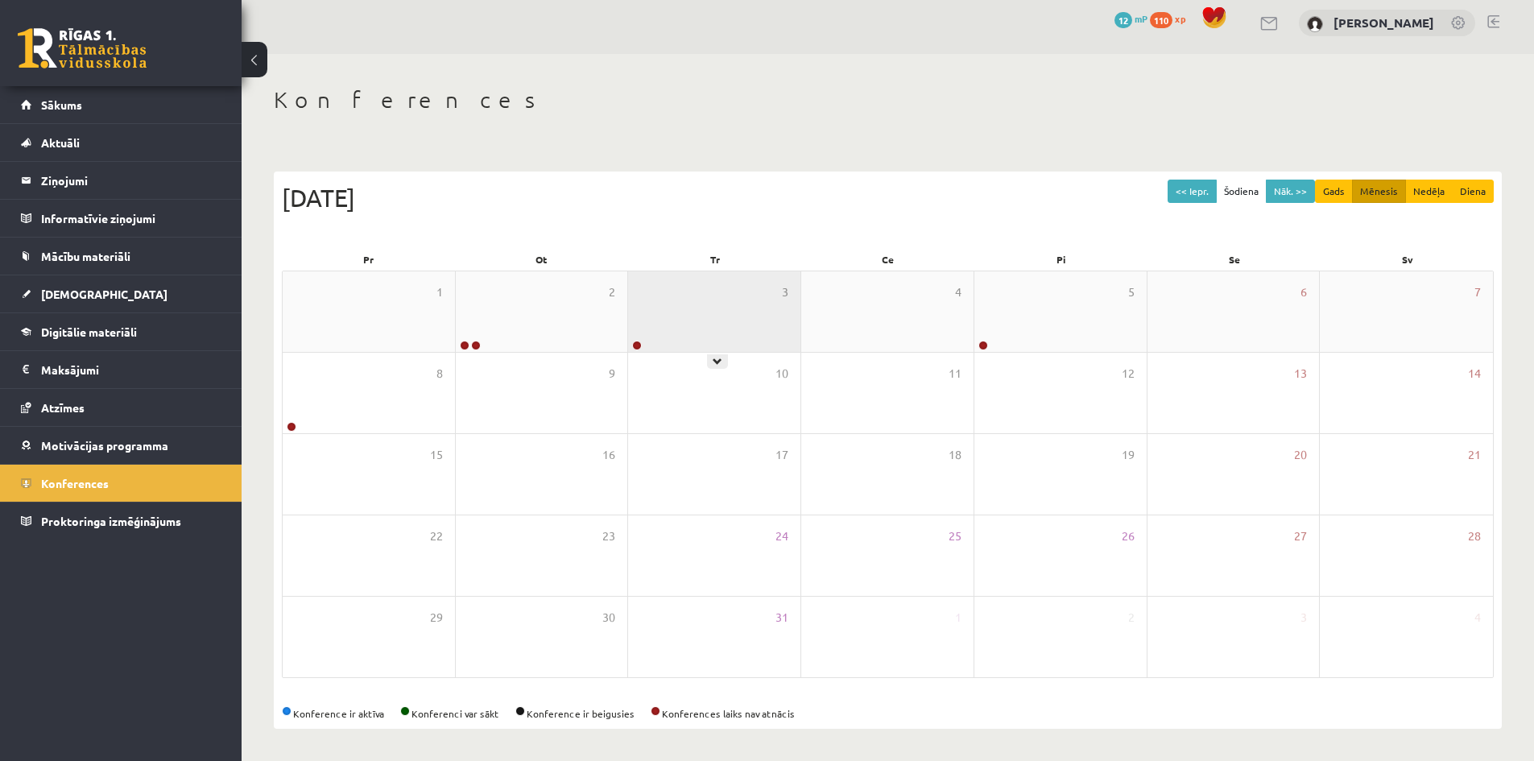
click at [639, 350] on div at bounding box center [635, 346] width 15 height 11
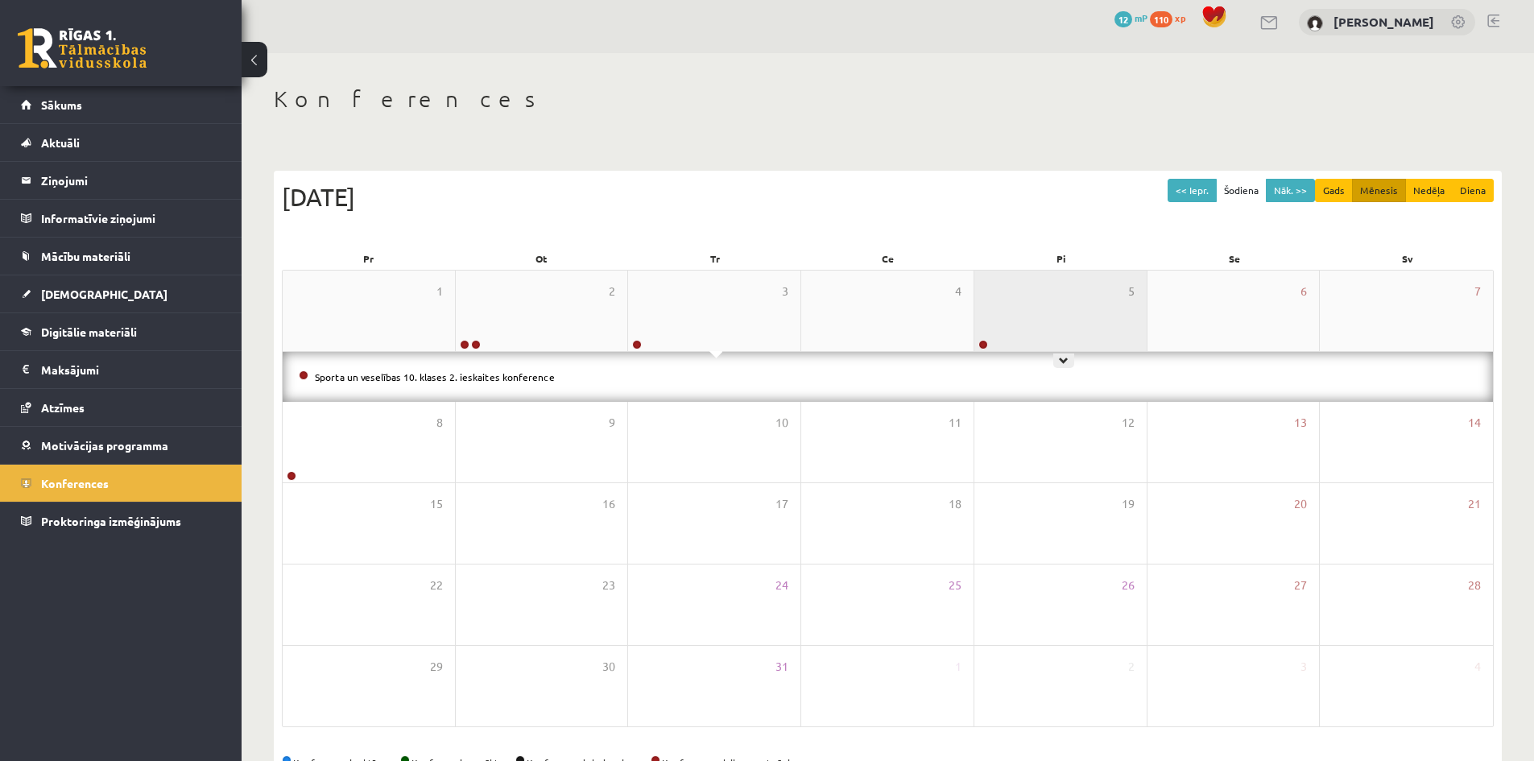
click at [978, 338] on div "5" at bounding box center [1060, 311] width 172 height 81
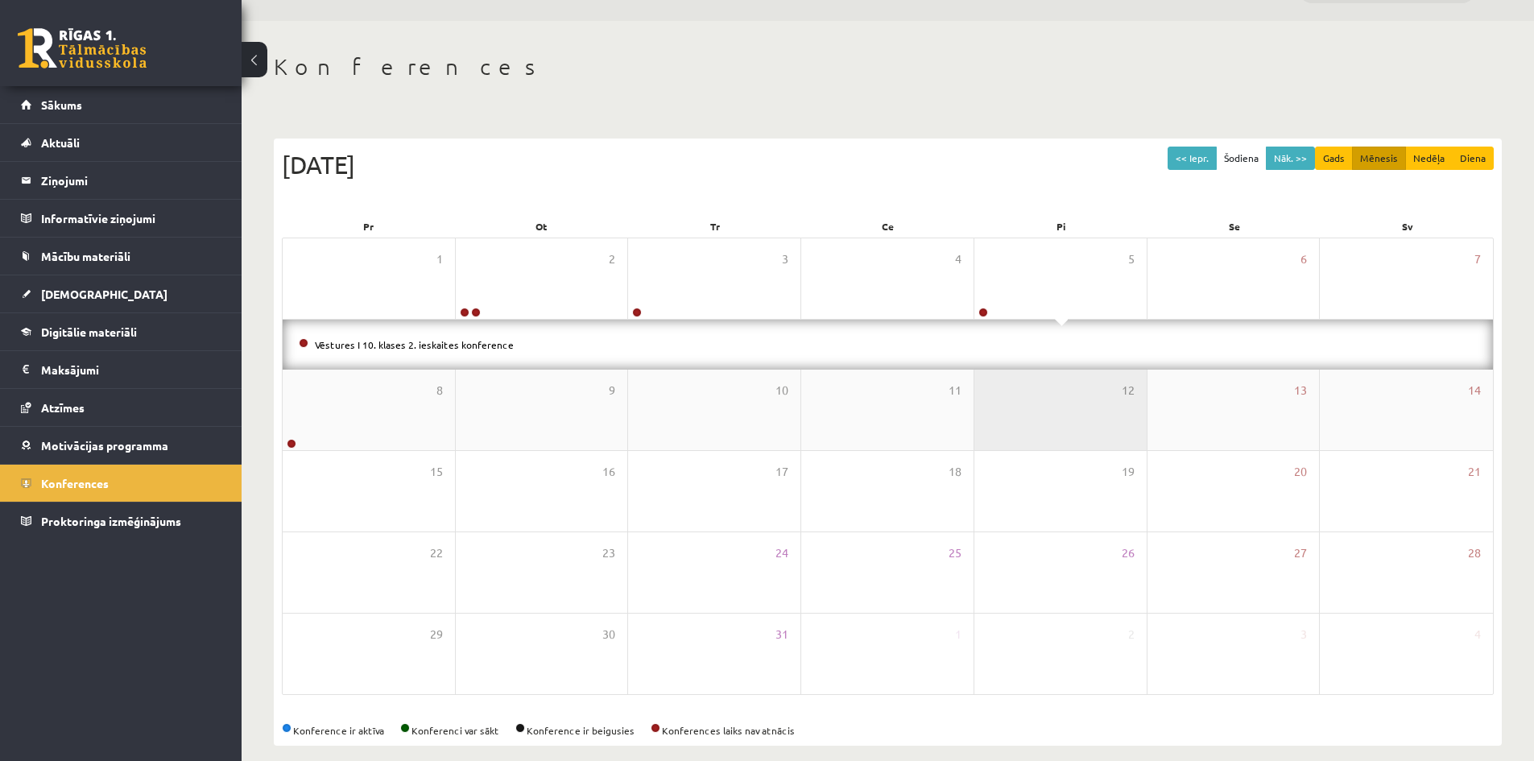
scroll to position [59, 0]
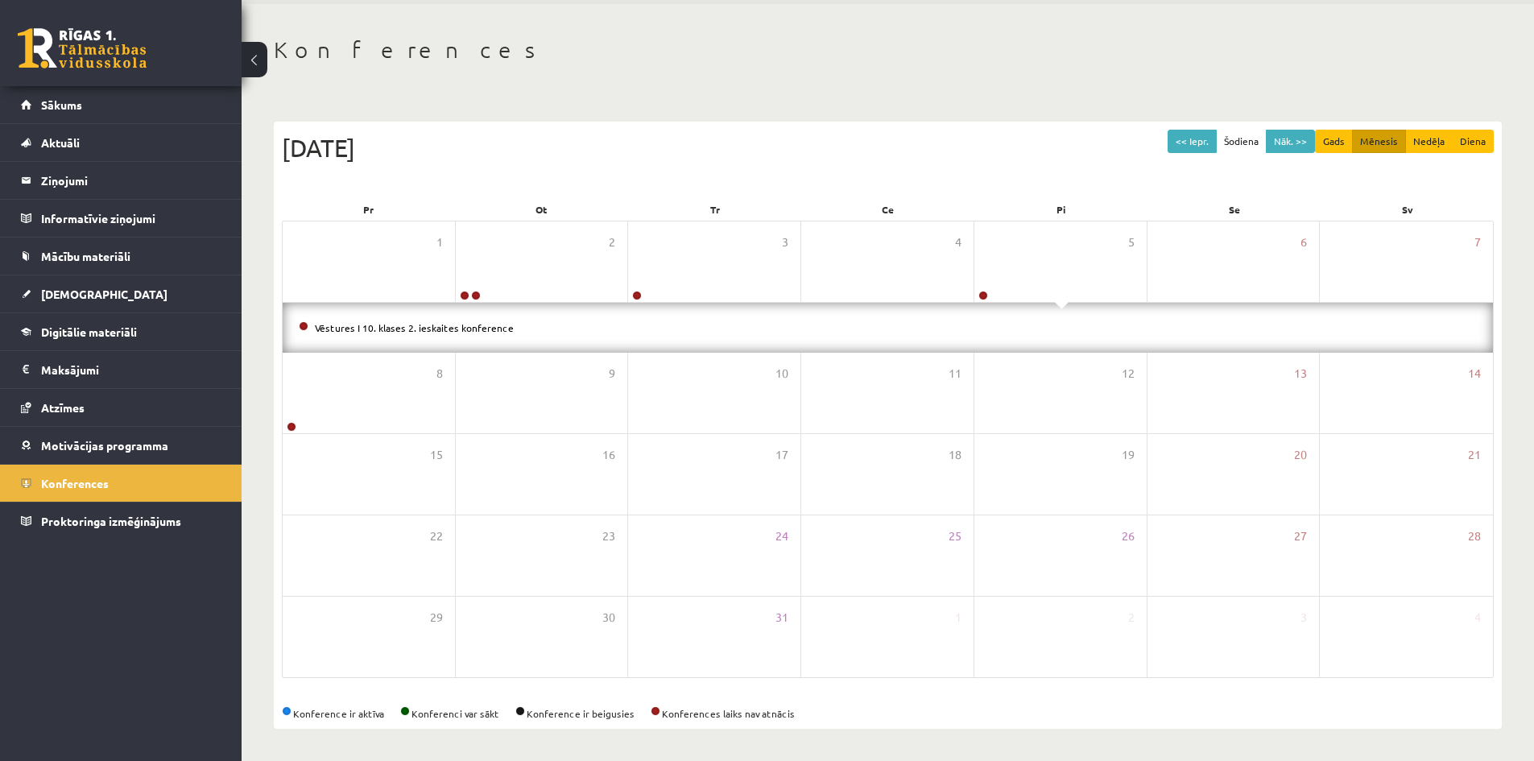
click at [1212, 172] on div "<< Iepr. Šodiena Nāk. >> Gads Mēnesis Nedēļa Diena [DATE]" at bounding box center [888, 164] width 1212 height 68
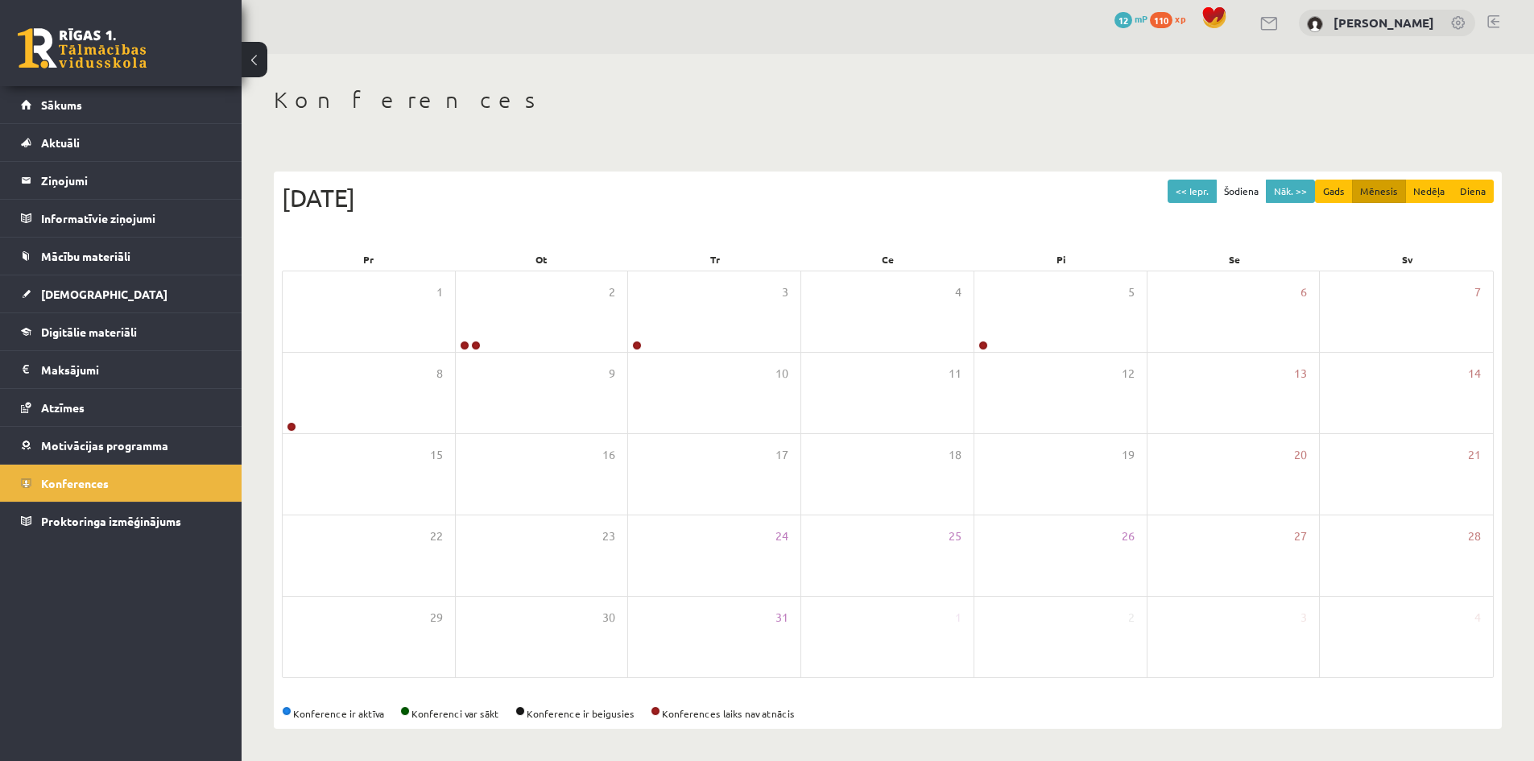
scroll to position [9, 0]
click at [1296, 183] on button "Nāk. >>" at bounding box center [1290, 191] width 49 height 23
click at [1276, 199] on button "Nāk. >>" at bounding box center [1290, 191] width 49 height 23
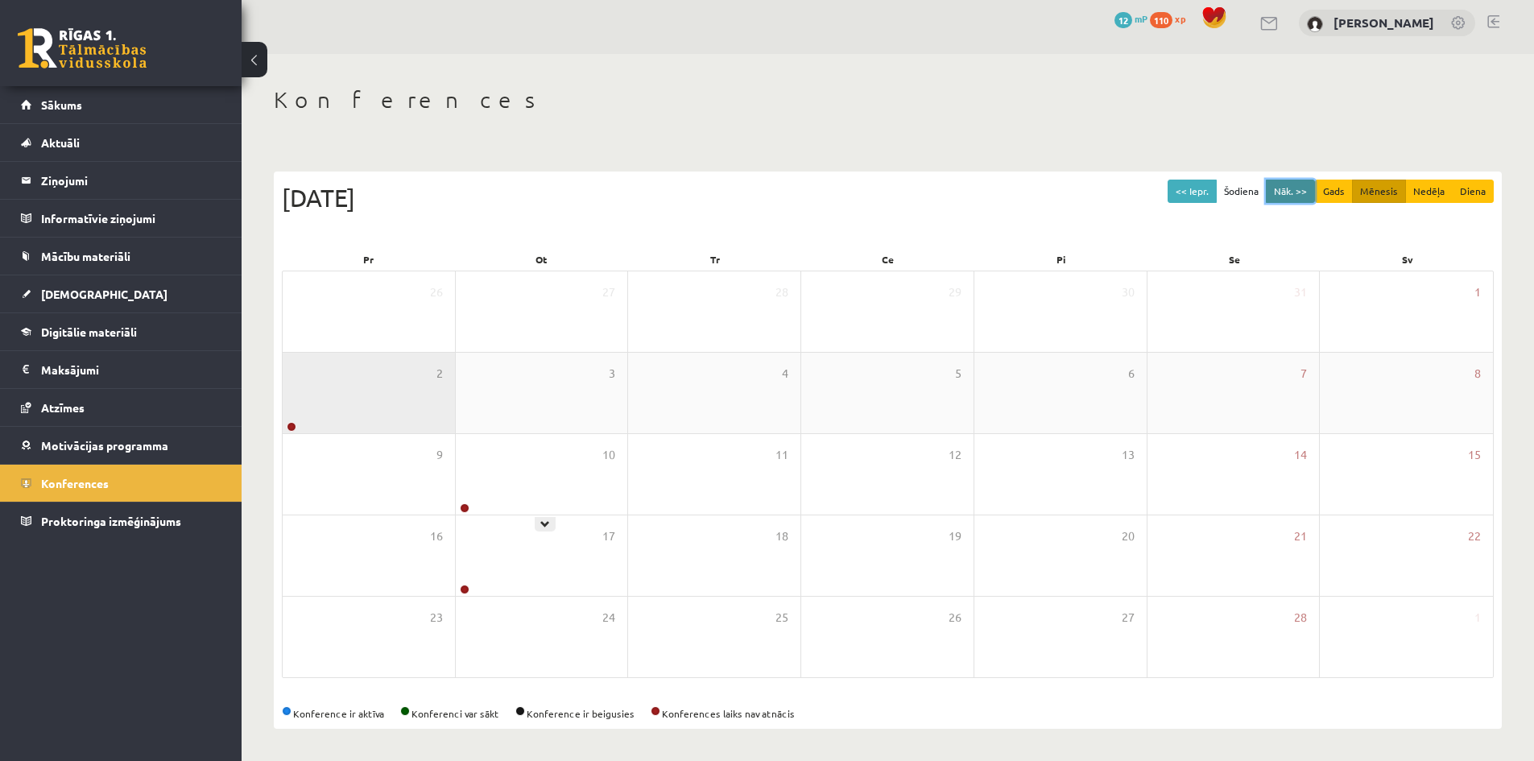
drag, startPoint x: 1276, startPoint y: 199, endPoint x: 350, endPoint y: 407, distance: 949.0
click at [350, 408] on div "<< Iepr. Šodiena Nāk. >> Gads Mēnesis Nedēļa Diena [DATE] Pr Ot Tr Ce Pi Se Sv …" at bounding box center [888, 449] width 1228 height 557
click at [291, 422] on link at bounding box center [292, 427] width 10 height 10
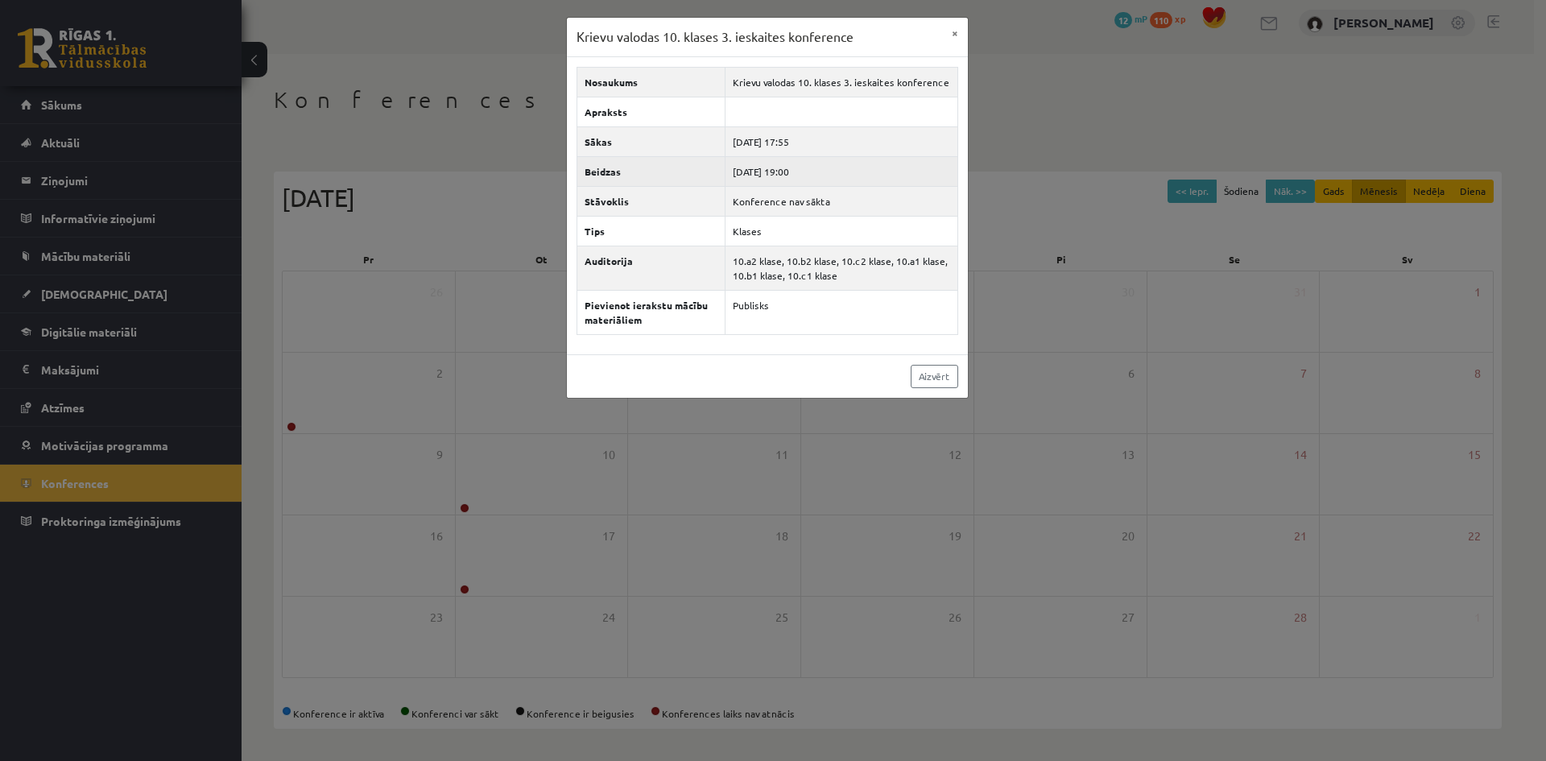
click at [793, 175] on td "[DATE] 19:00" at bounding box center [841, 171] width 232 height 30
click at [803, 136] on td "[DATE] 17:55" at bounding box center [841, 141] width 232 height 30
click at [952, 26] on button "×" at bounding box center [955, 33] width 26 height 31
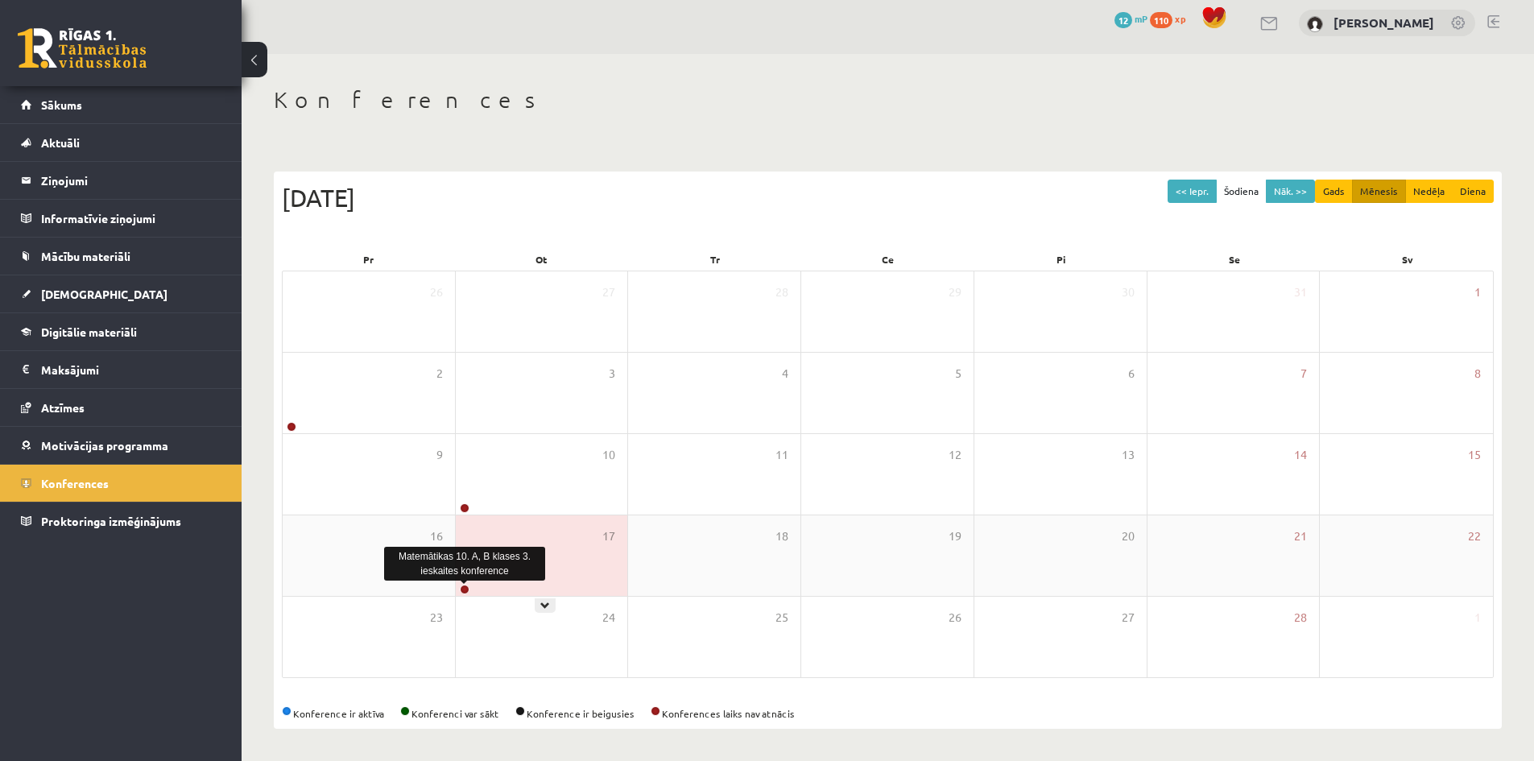
click at [469, 589] on link at bounding box center [465, 589] width 10 height 10
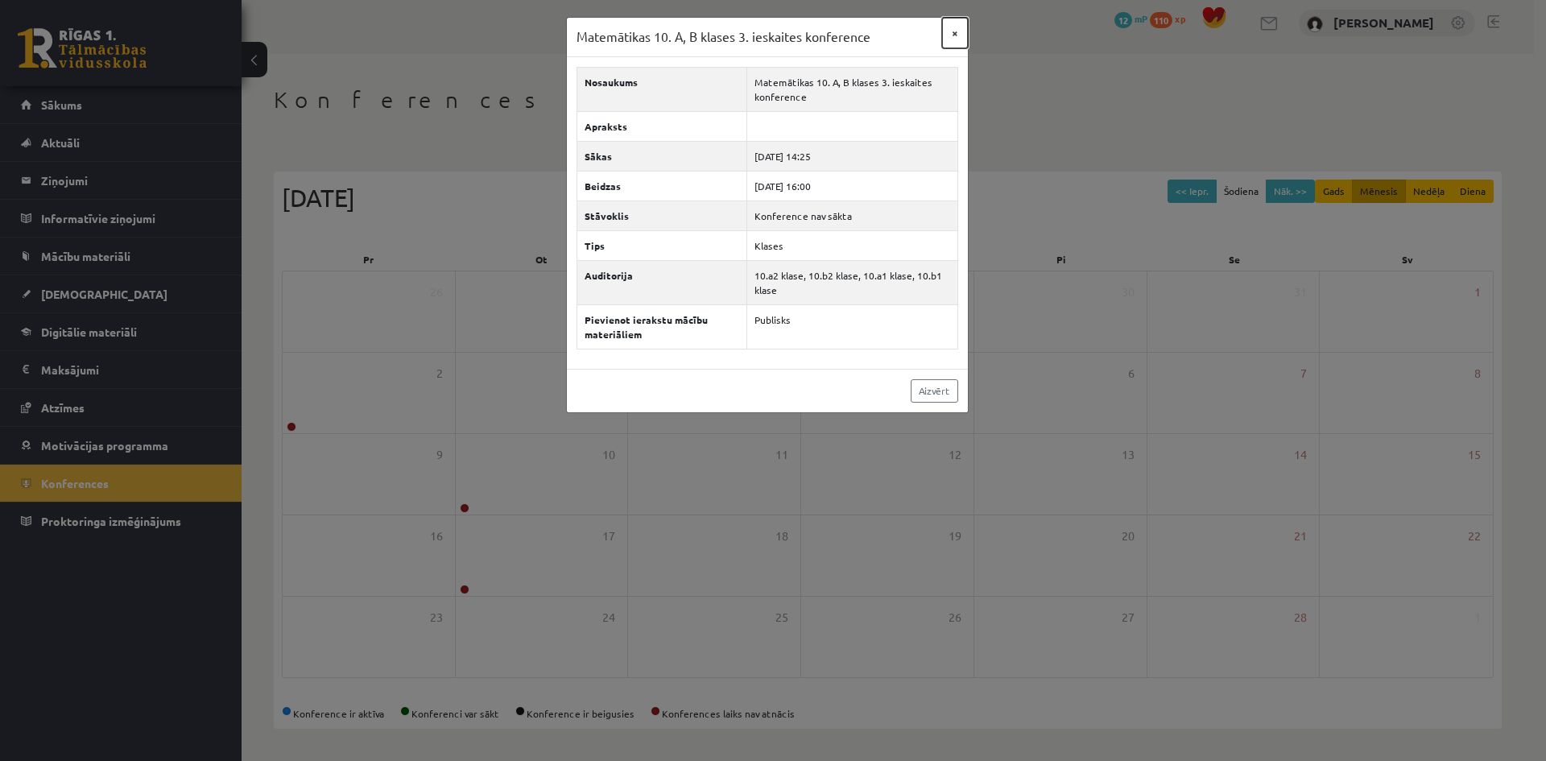
click at [956, 31] on button "×" at bounding box center [955, 33] width 26 height 31
